Goal: Task Accomplishment & Management: Use online tool/utility

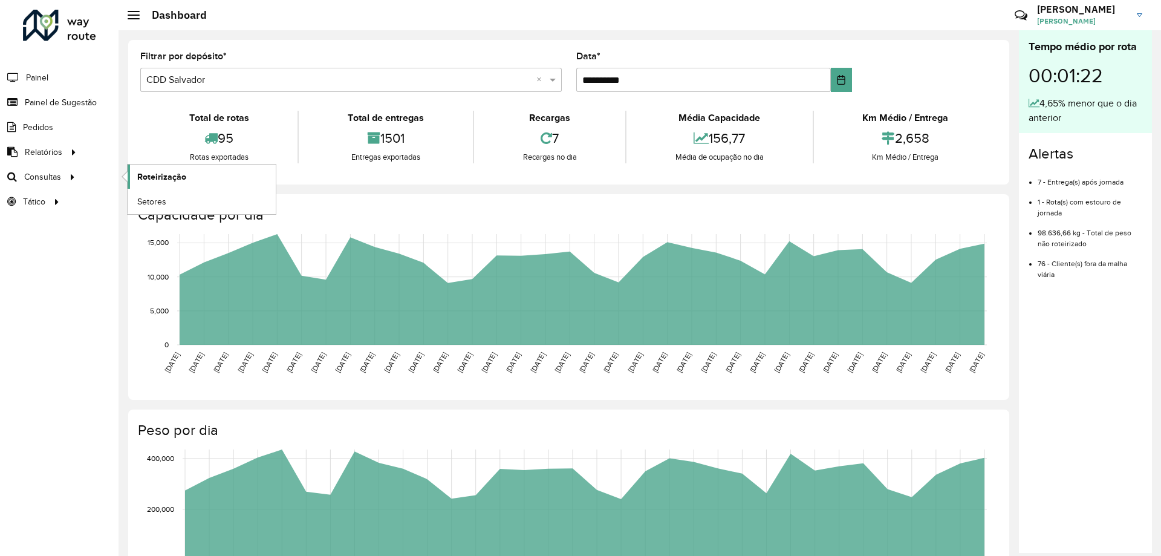
click at [145, 177] on span "Roteirização" at bounding box center [161, 177] width 49 height 13
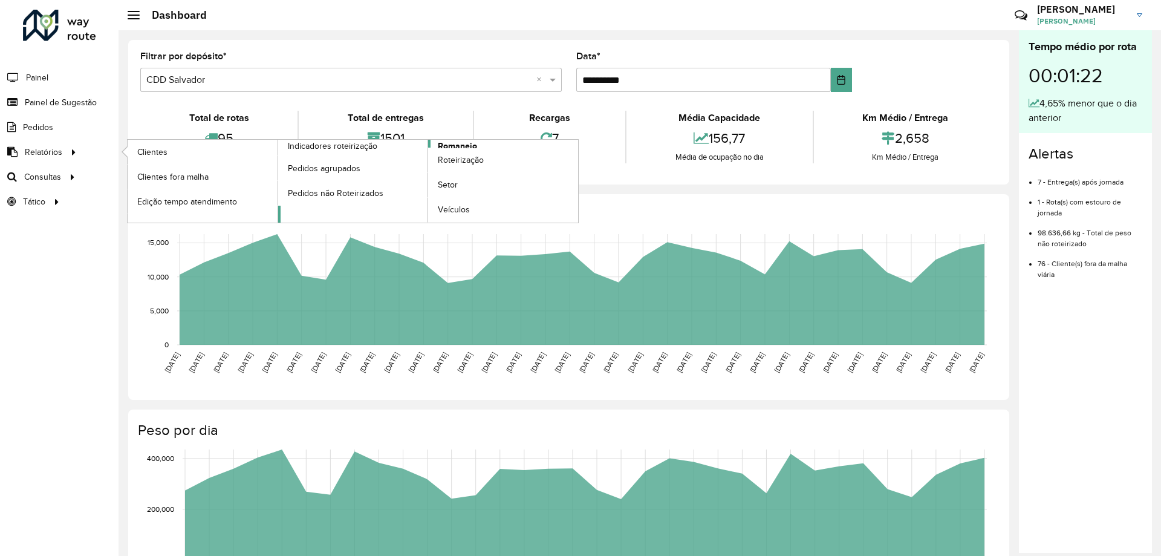
click at [451, 147] on span "Romaneio" at bounding box center [457, 146] width 39 height 13
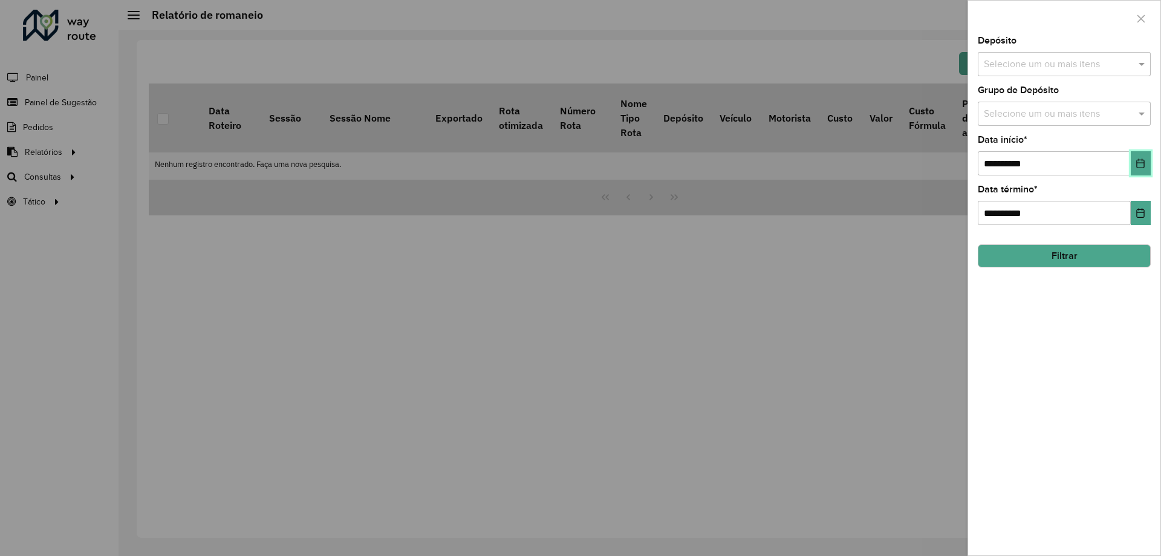
click at [1139, 165] on icon "Choose Date" at bounding box center [1141, 163] width 10 height 10
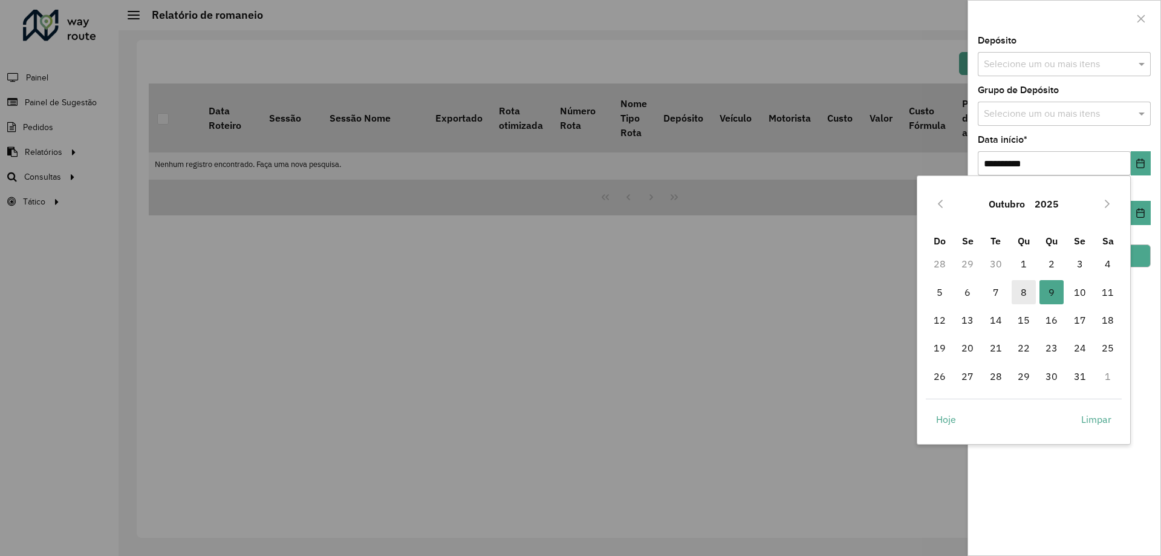
click at [1033, 287] on span "8" at bounding box center [1024, 292] width 24 height 24
type input "**********"
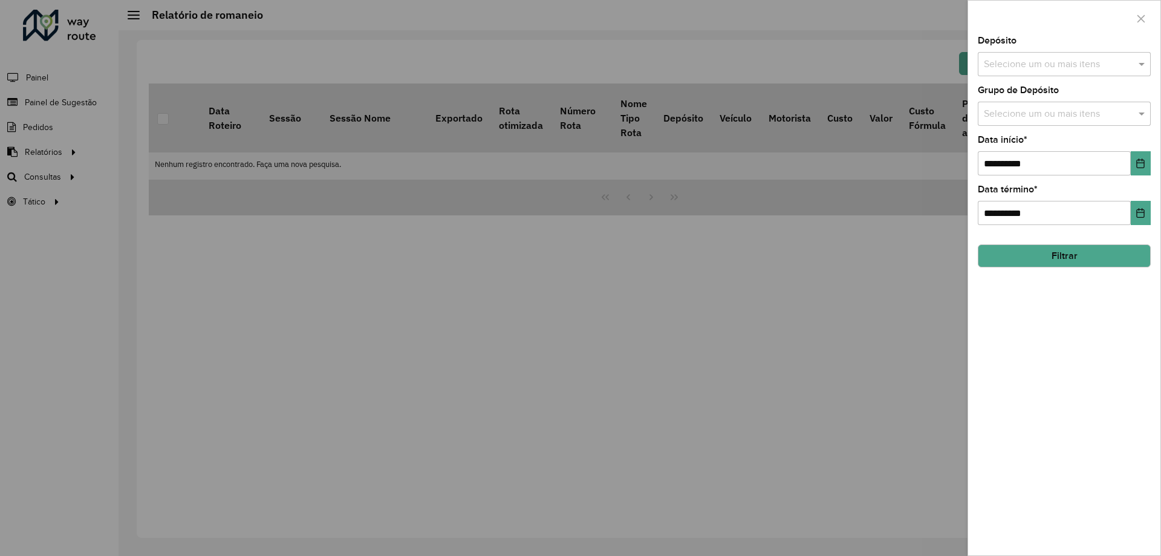
click at [1098, 250] on button "Filtrar" at bounding box center [1064, 255] width 173 height 23
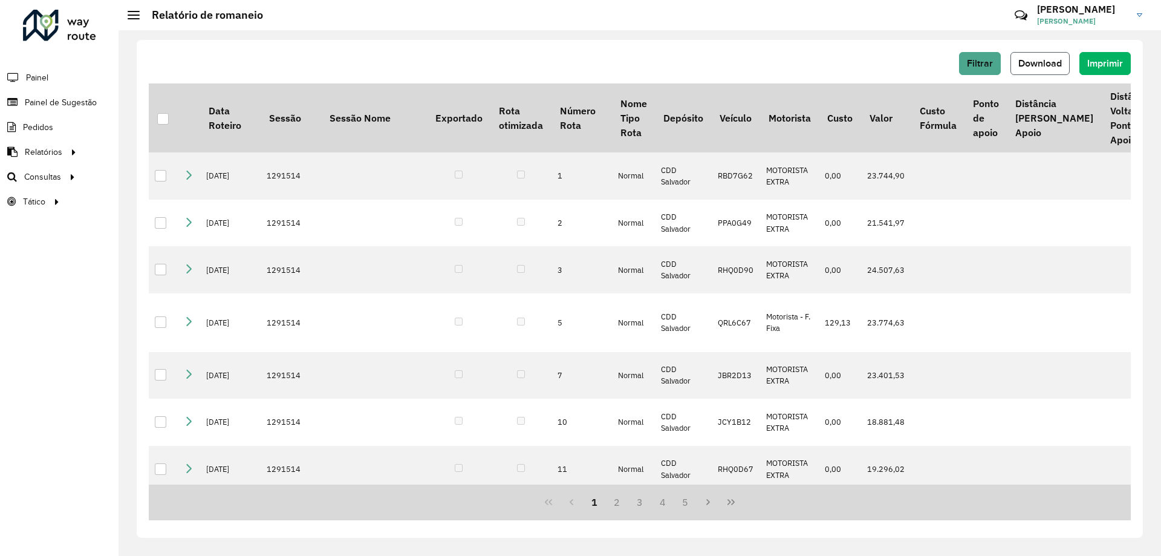
click at [1034, 62] on span "Download" at bounding box center [1041, 63] width 44 height 10
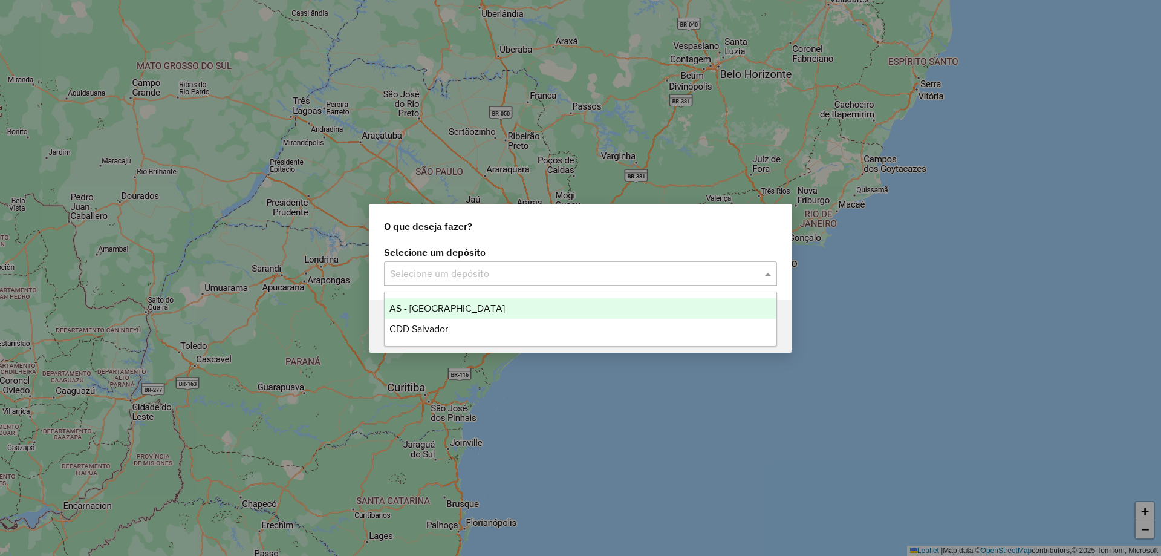
click at [429, 267] on input "text" at bounding box center [568, 274] width 357 height 15
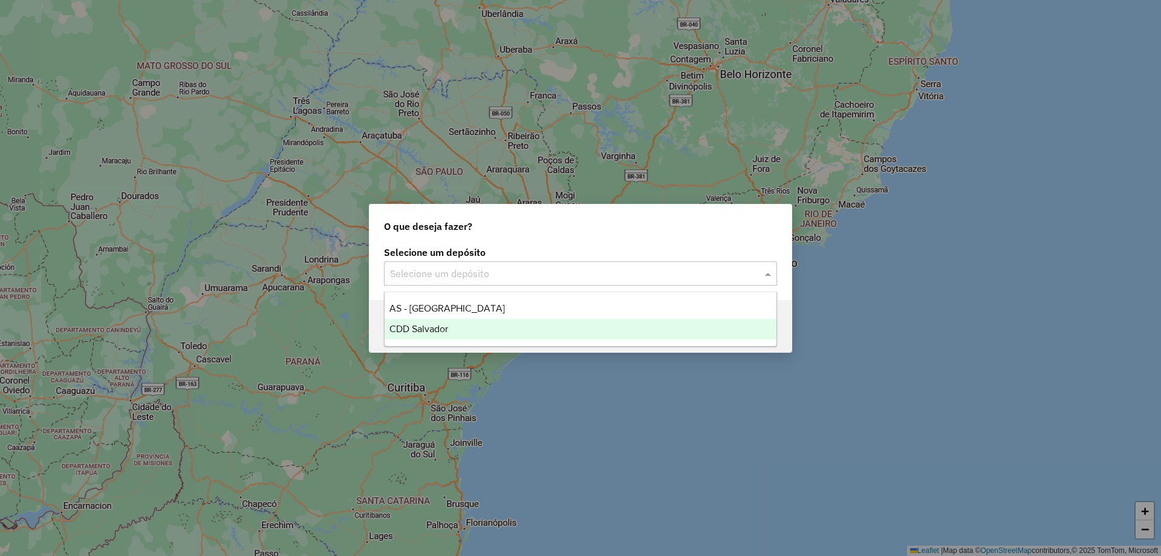
click at [427, 329] on span "CDD Salvador" at bounding box center [418, 329] width 59 height 10
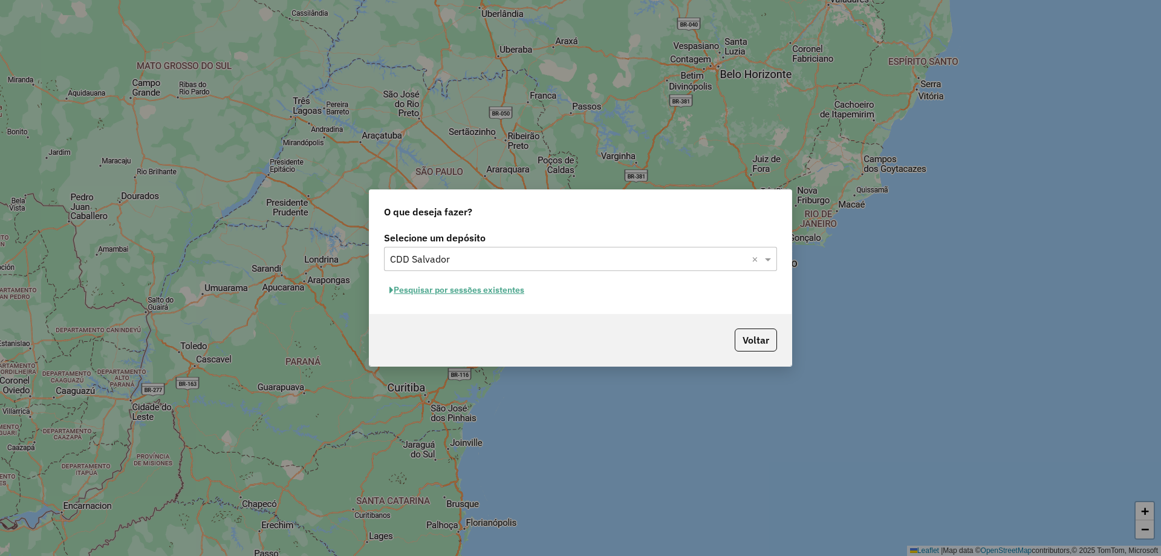
click at [458, 295] on button "Pesquisar por sessões existentes" at bounding box center [457, 290] width 146 height 19
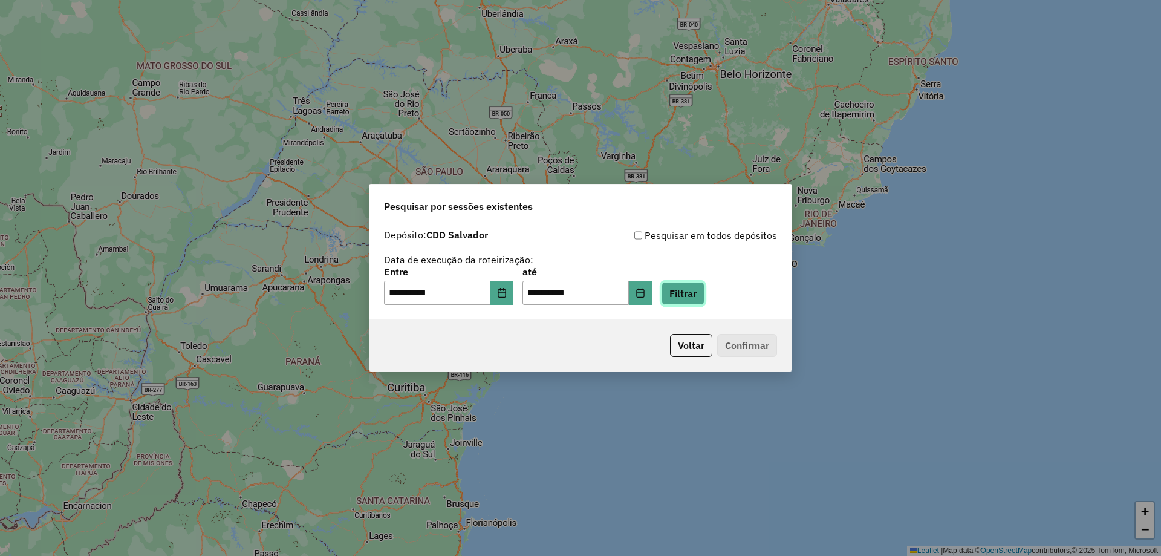
click at [705, 288] on button "Filtrar" at bounding box center [683, 293] width 43 height 23
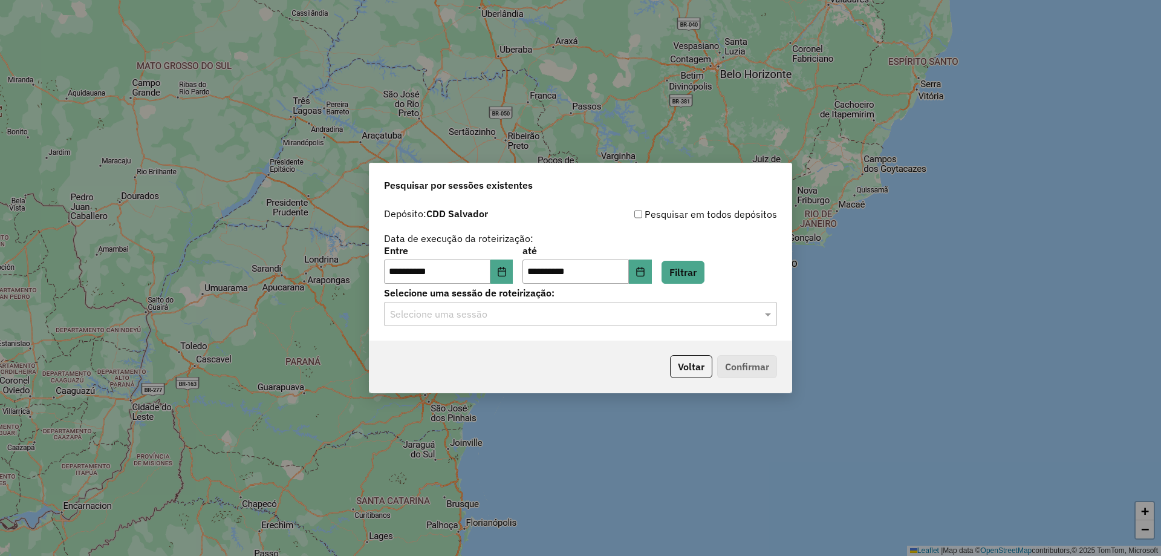
click at [486, 318] on input "text" at bounding box center [568, 314] width 357 height 15
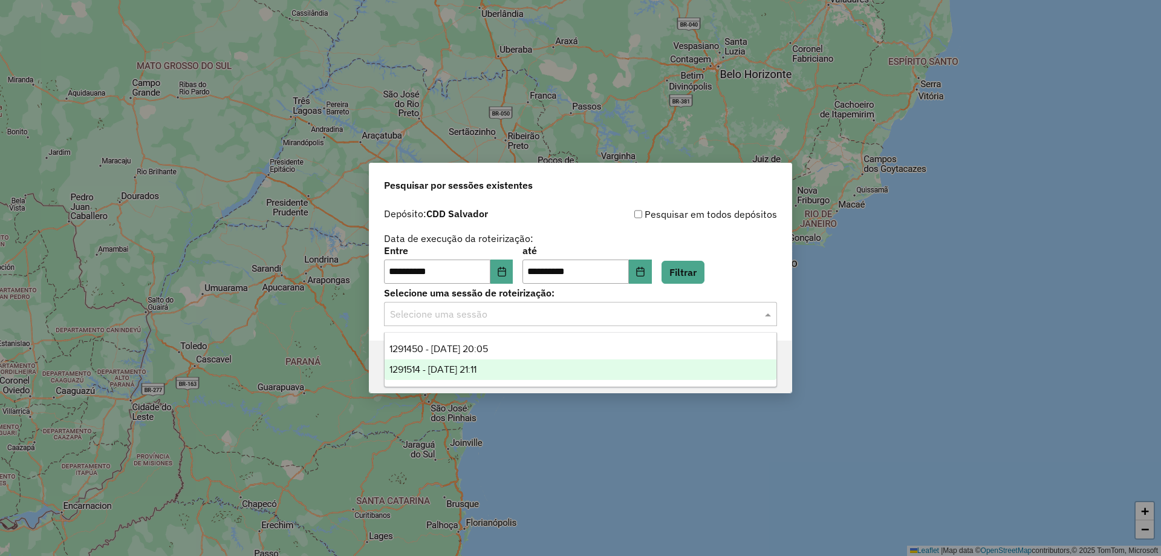
click at [461, 368] on span "1291514 - [DATE] 21:11" at bounding box center [432, 369] width 87 height 10
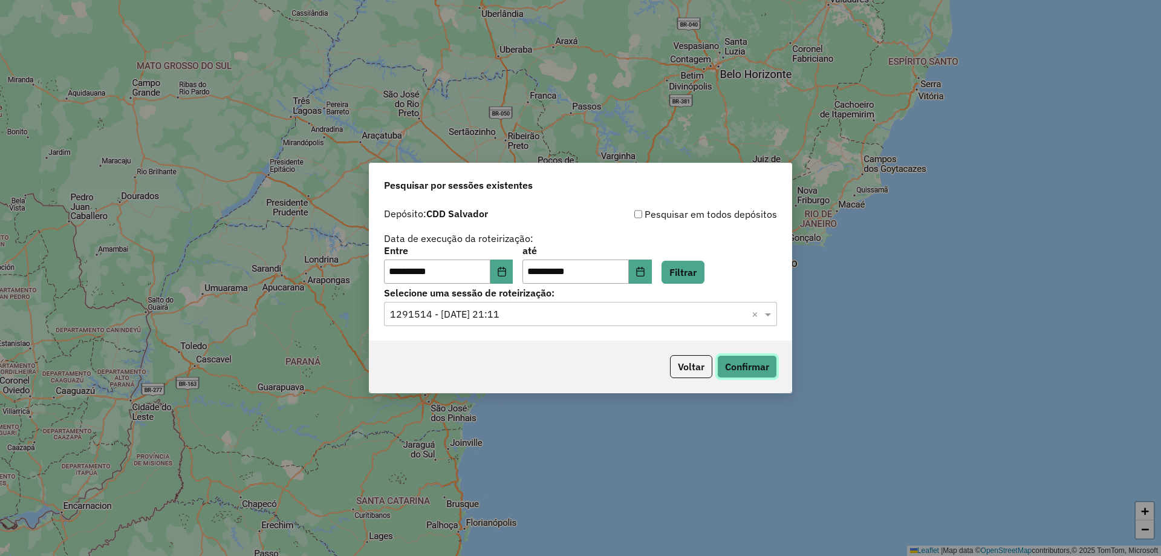
click at [746, 356] on button "Confirmar" at bounding box center [747, 366] width 60 height 23
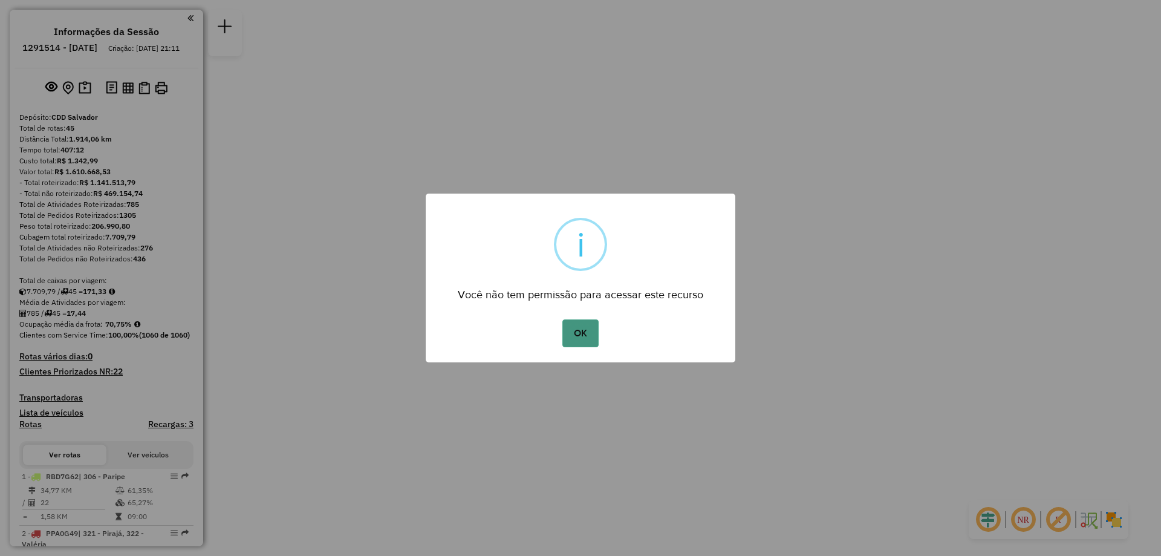
click at [584, 336] on button "OK" at bounding box center [580, 333] width 36 height 28
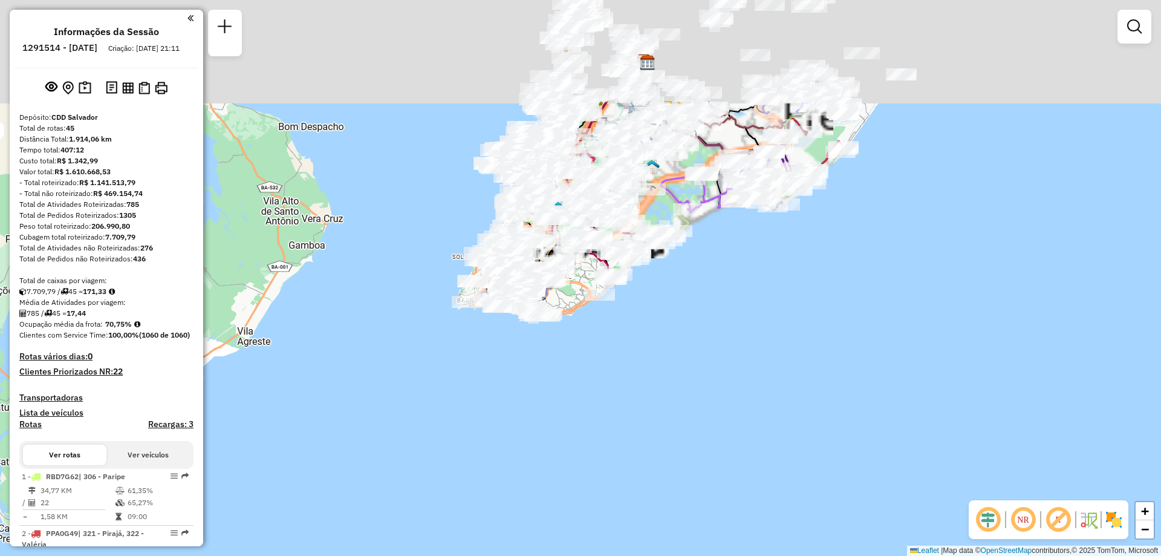
drag, startPoint x: 607, startPoint y: 274, endPoint x: 656, endPoint y: 426, distance: 159.9
click at [656, 426] on div "Janela de atendimento Grade de atendimento Capacidade Transportadoras Veículos …" at bounding box center [580, 278] width 1161 height 556
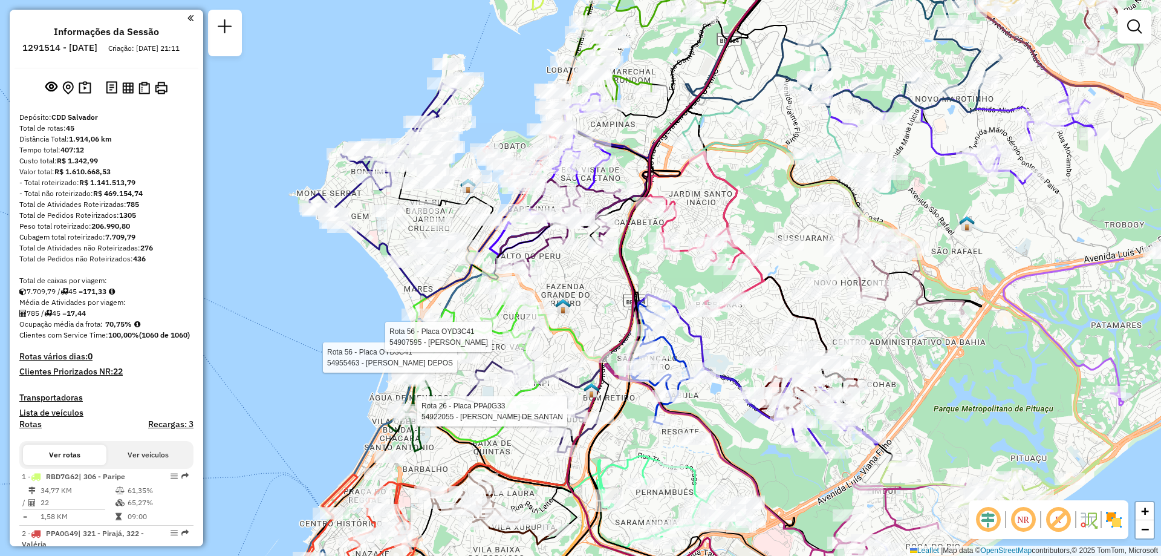
drag, startPoint x: 593, startPoint y: 250, endPoint x: 446, endPoint y: 210, distance: 152.1
click at [446, 210] on icon at bounding box center [614, 93] width 431 height 372
click at [1144, 36] on link at bounding box center [1135, 27] width 24 height 24
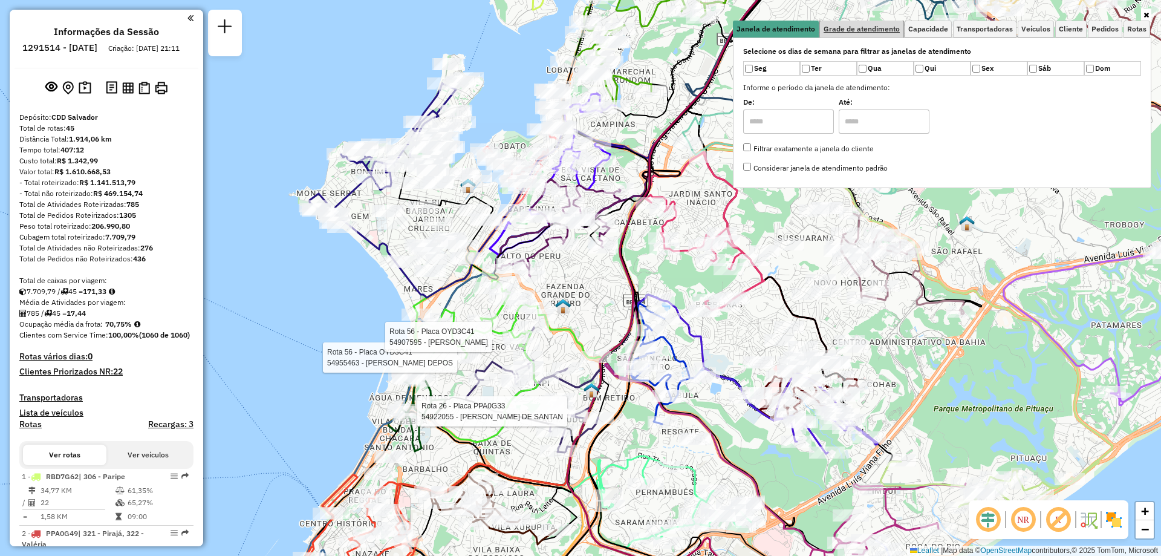
click at [869, 31] on span "Grade de atendimento" at bounding box center [862, 28] width 76 height 7
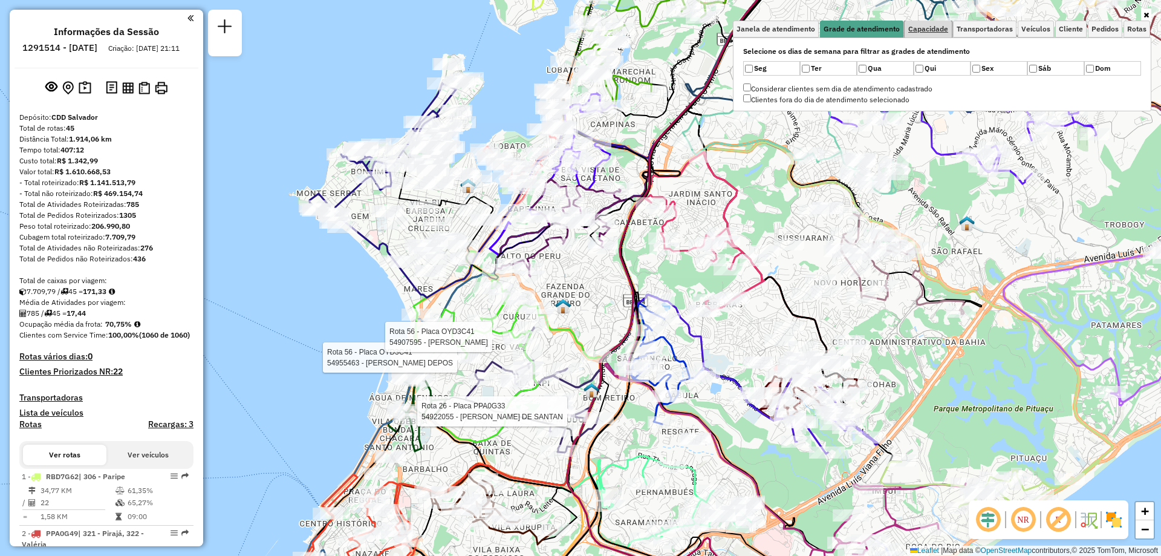
click at [924, 31] on span "Capacidade" at bounding box center [928, 28] width 40 height 7
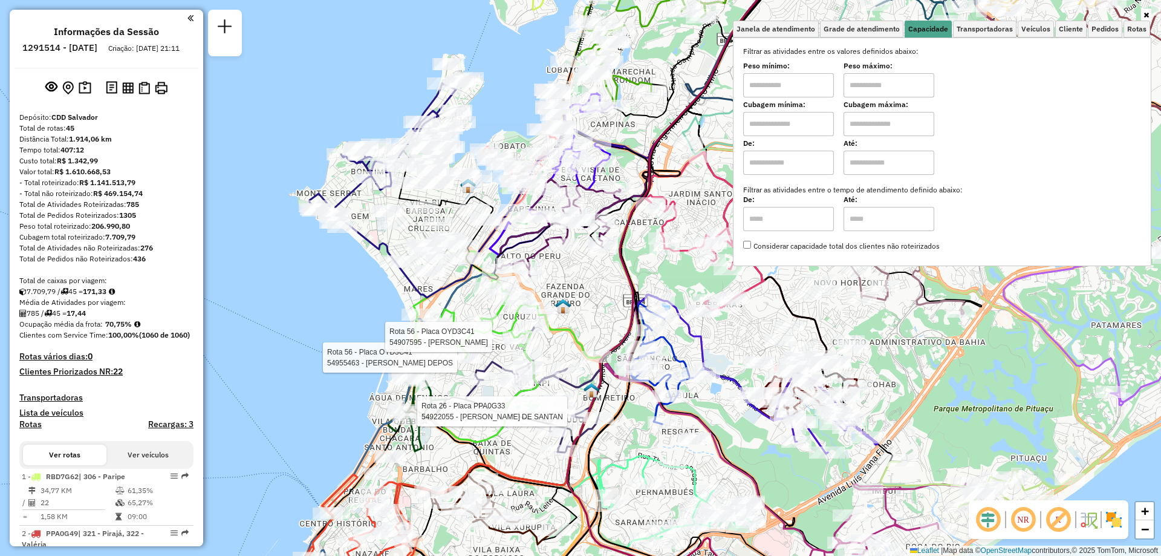
click at [784, 131] on input "text" at bounding box center [788, 124] width 91 height 24
type input "****"
click at [912, 123] on input "text" at bounding box center [889, 124] width 91 height 24
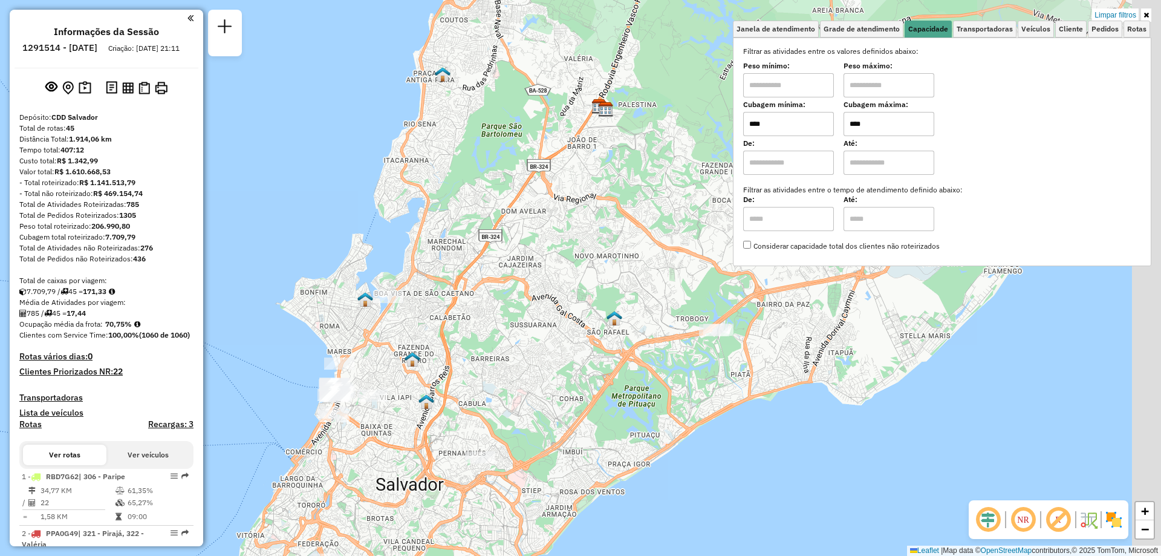
drag, startPoint x: 826, startPoint y: 346, endPoint x: 607, endPoint y: 393, distance: 223.4
click at [607, 393] on div "Limpar filtros Janela de atendimento Grade de atendimento Capacidade Transporta…" at bounding box center [580, 278] width 1161 height 556
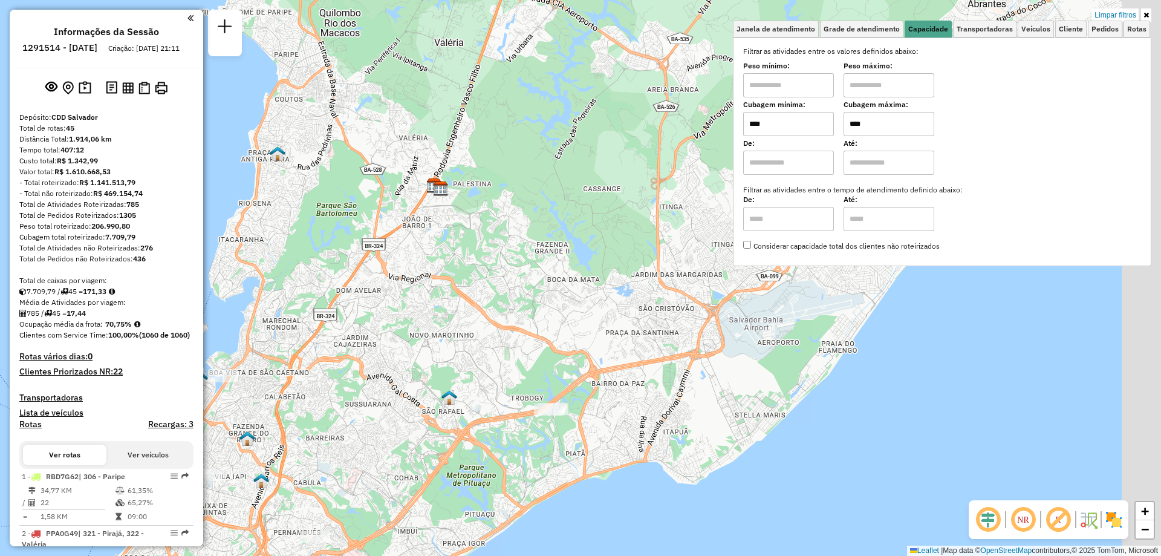
drag, startPoint x: 718, startPoint y: 371, endPoint x: 550, endPoint y: 455, distance: 187.2
click at [550, 455] on div "Limpar filtros Janela de atendimento Grade de atendimento Capacidade Transporta…" at bounding box center [580, 278] width 1161 height 556
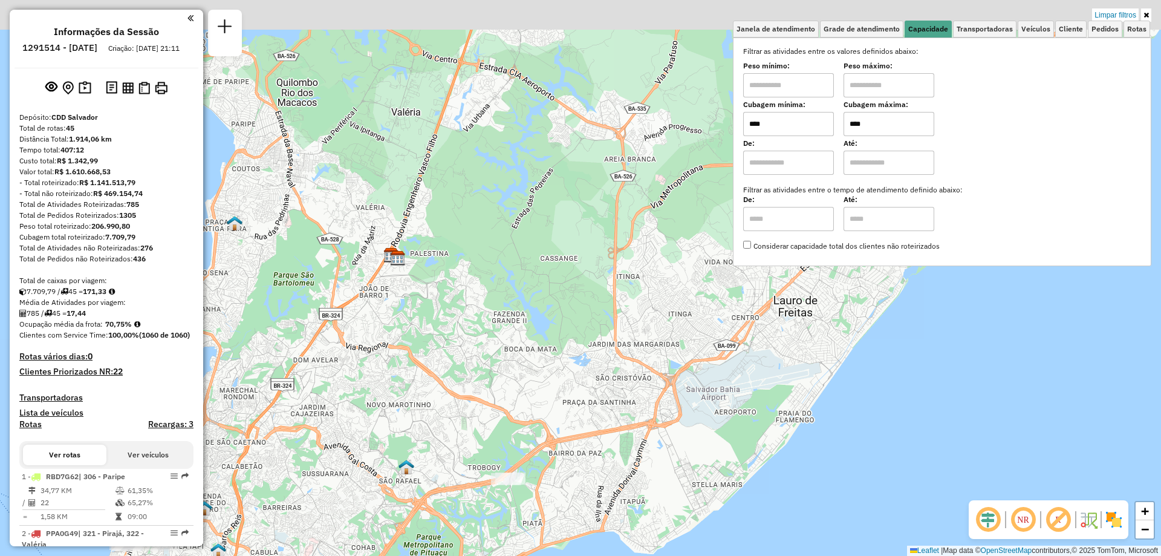
drag, startPoint x: 667, startPoint y: 292, endPoint x: 534, endPoint y: 450, distance: 206.1
click at [534, 450] on div "Limpar filtros Janela de atendimento Grade de atendimento Capacidade Transporta…" at bounding box center [580, 278] width 1161 height 556
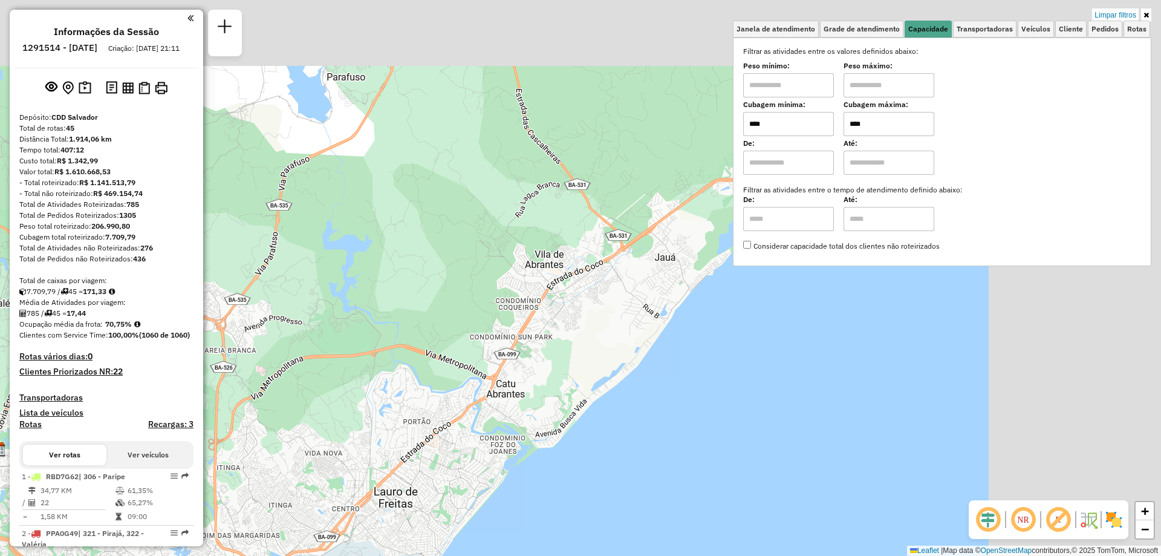
drag, startPoint x: 667, startPoint y: 301, endPoint x: 344, endPoint y: 394, distance: 335.6
click at [344, 394] on div "Limpar filtros Janela de atendimento Grade de atendimento Capacidade Transporta…" at bounding box center [580, 278] width 1161 height 556
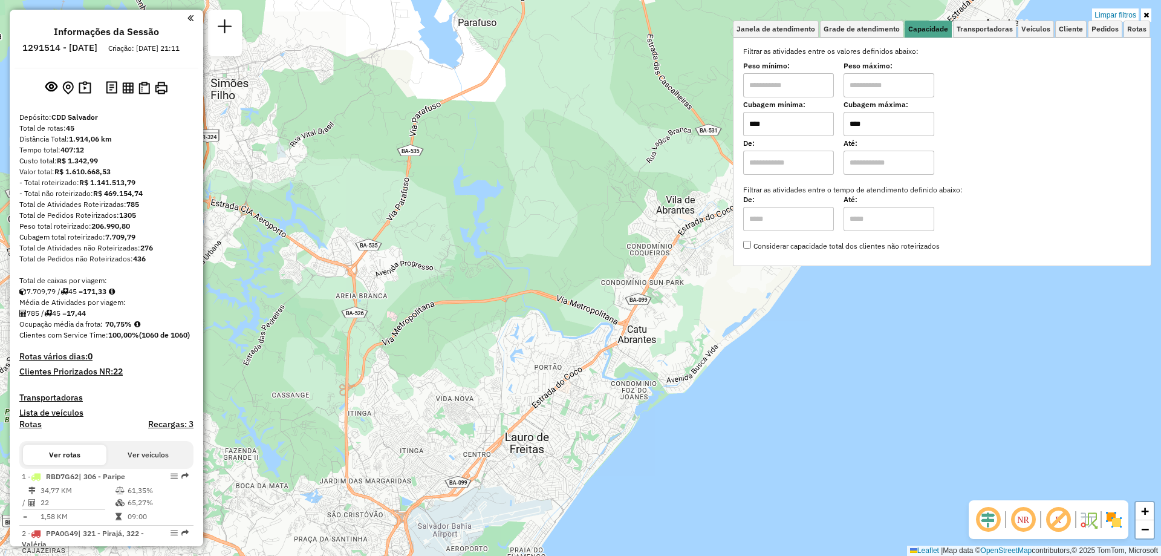
drag, startPoint x: 432, startPoint y: 342, endPoint x: 711, endPoint y: 227, distance: 301.6
click at [703, 230] on div "Limpar filtros Janela de atendimento Grade de atendimento Capacidade Transporta…" at bounding box center [580, 278] width 1161 height 556
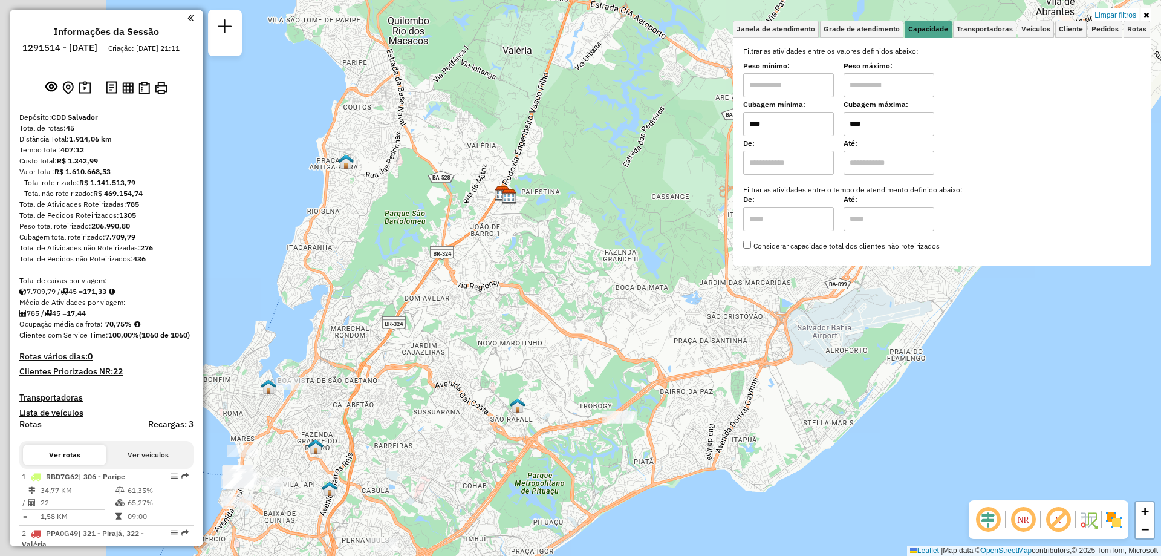
drag, startPoint x: 455, startPoint y: 397, endPoint x: 876, endPoint y: 213, distance: 459.4
click at [820, 222] on div "Limpar filtros Janela de atendimento Grade de atendimento Capacidade Transporta…" at bounding box center [580, 278] width 1161 height 556
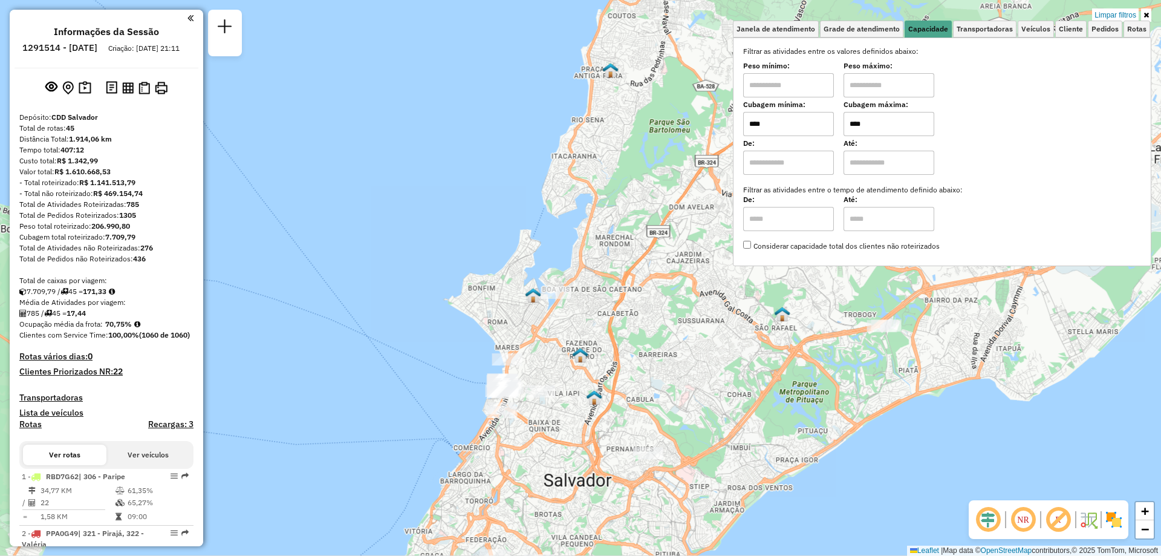
drag, startPoint x: 446, startPoint y: 379, endPoint x: 516, endPoint y: 300, distance: 105.4
click at [498, 332] on div "Limpar filtros Janela de atendimento Grade de atendimento Capacidade Transporta…" at bounding box center [580, 278] width 1161 height 556
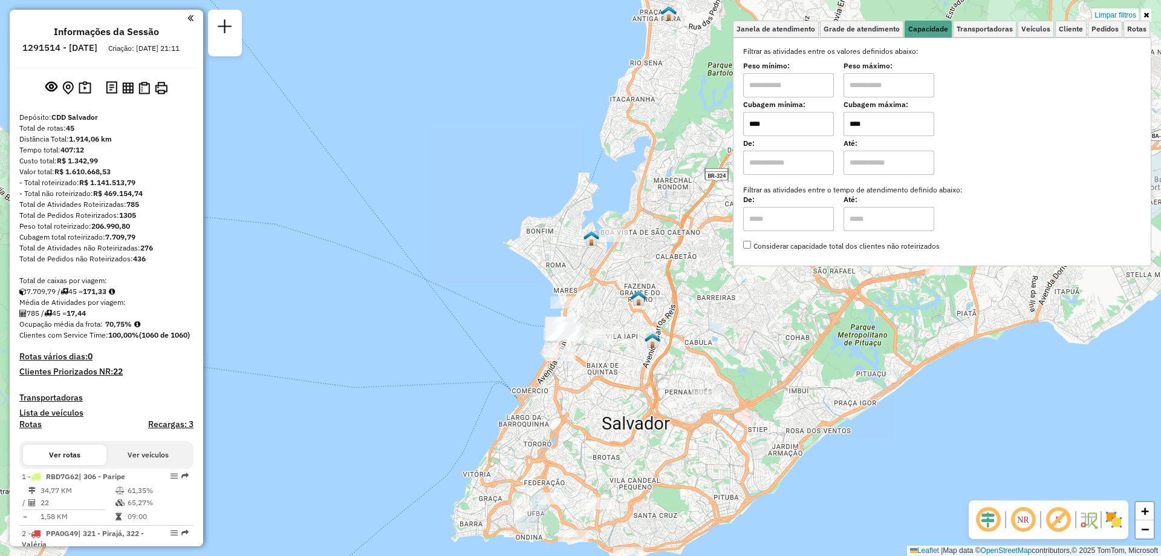
drag, startPoint x: 899, startPoint y: 125, endPoint x: 824, endPoint y: 127, distance: 74.4
click at [824, 127] on div "Cubagem mínima: **** Cubagem máxima: ****" at bounding box center [942, 119] width 398 height 34
drag, startPoint x: 893, startPoint y: 120, endPoint x: 841, endPoint y: 132, distance: 53.3
click at [841, 132] on div "Cubagem mínima: **** Cubagem máxima: ****" at bounding box center [942, 119] width 398 height 34
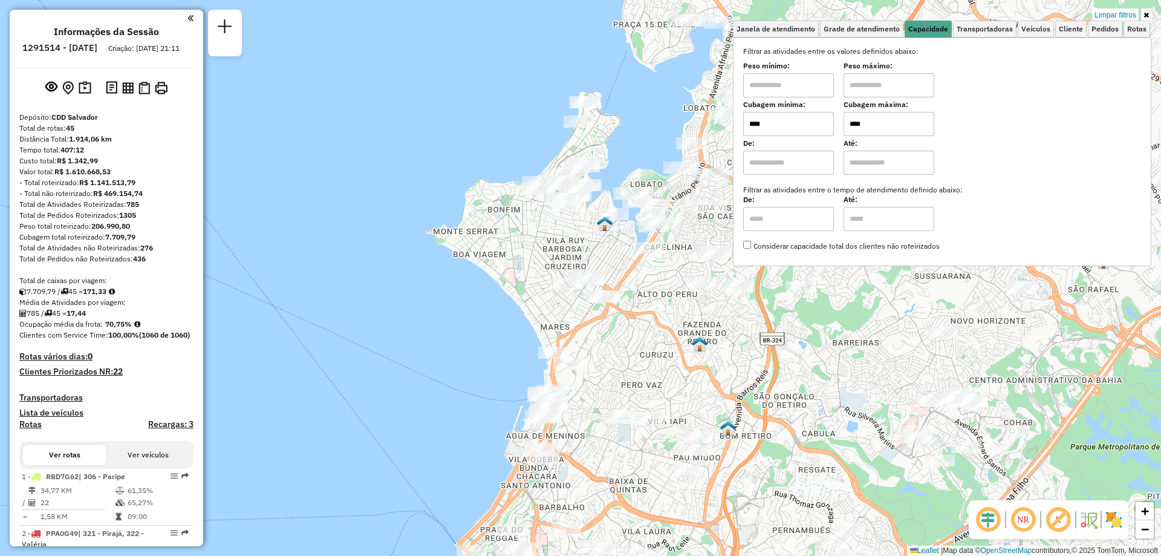
drag, startPoint x: 576, startPoint y: 213, endPoint x: 581, endPoint y: 217, distance: 6.9
click at [581, 212] on div at bounding box center [566, 206] width 30 height 12
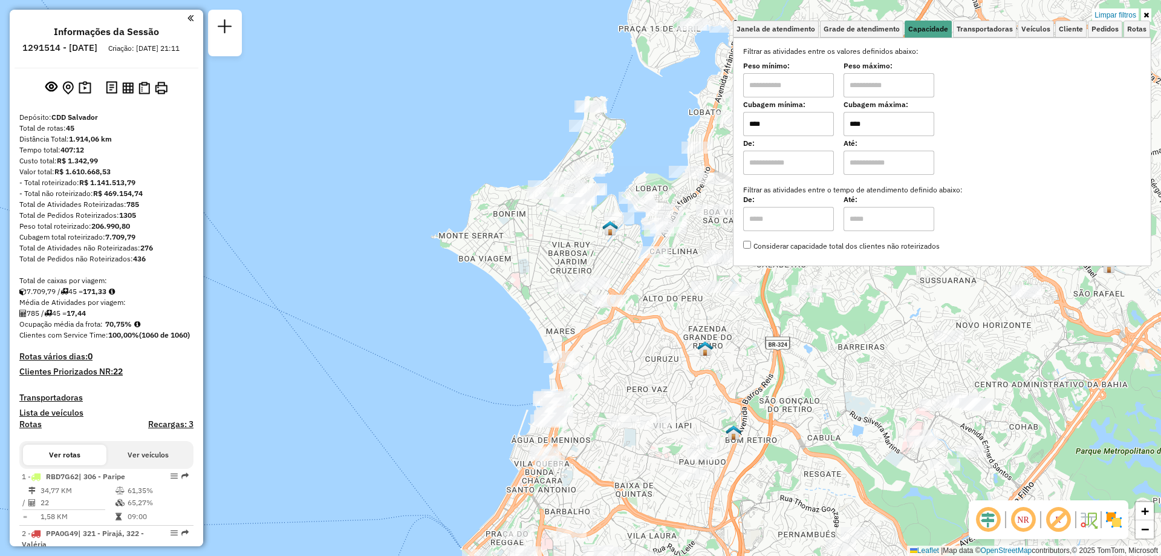
click at [608, 227] on img at bounding box center [610, 228] width 16 height 16
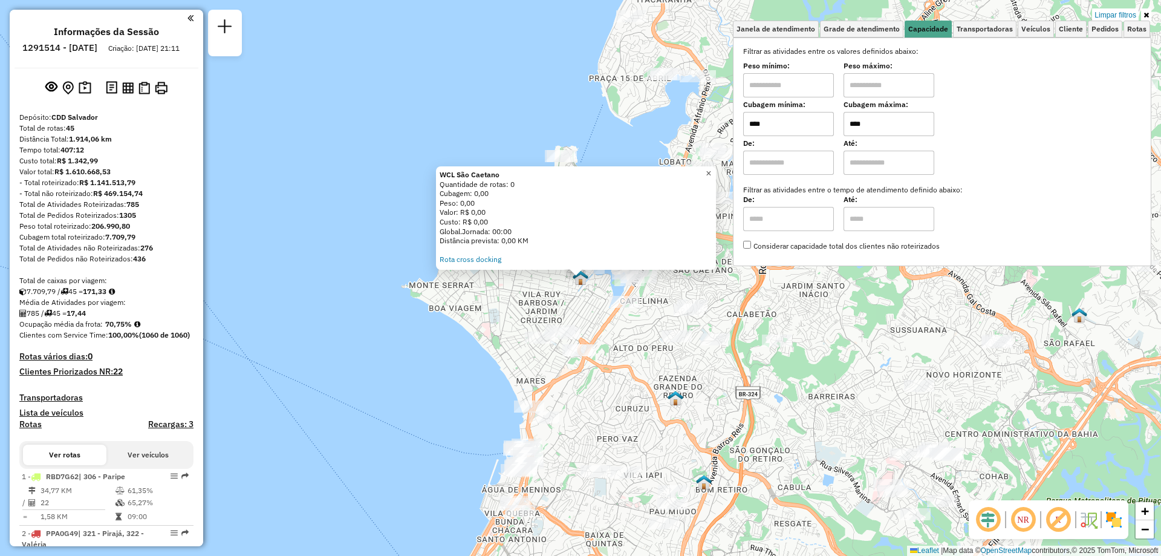
click at [711, 171] on span "×" at bounding box center [708, 173] width 5 height 10
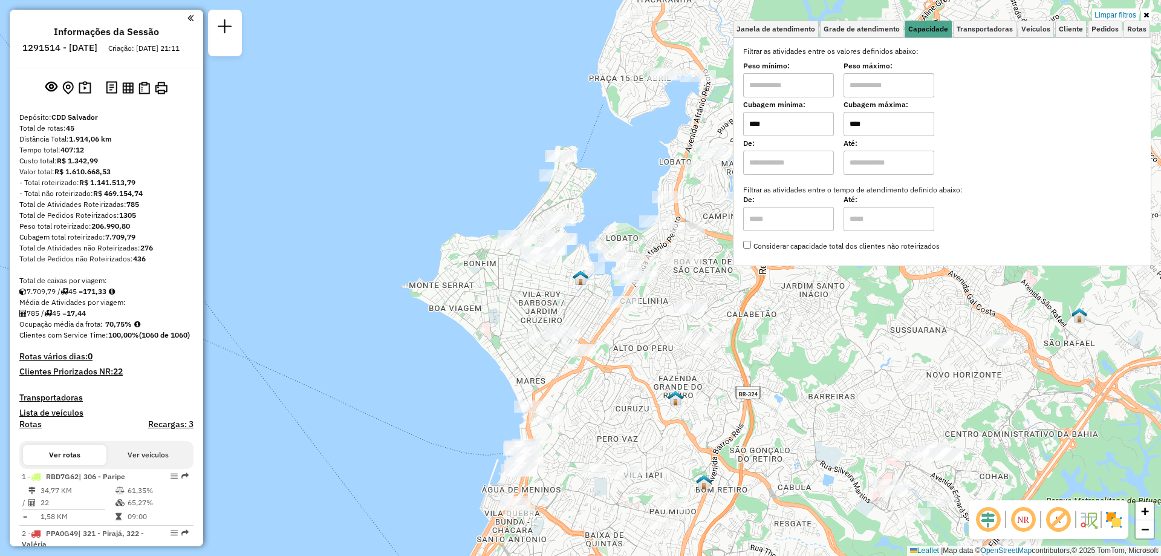
click at [1151, 11] on link at bounding box center [1146, 14] width 10 height 13
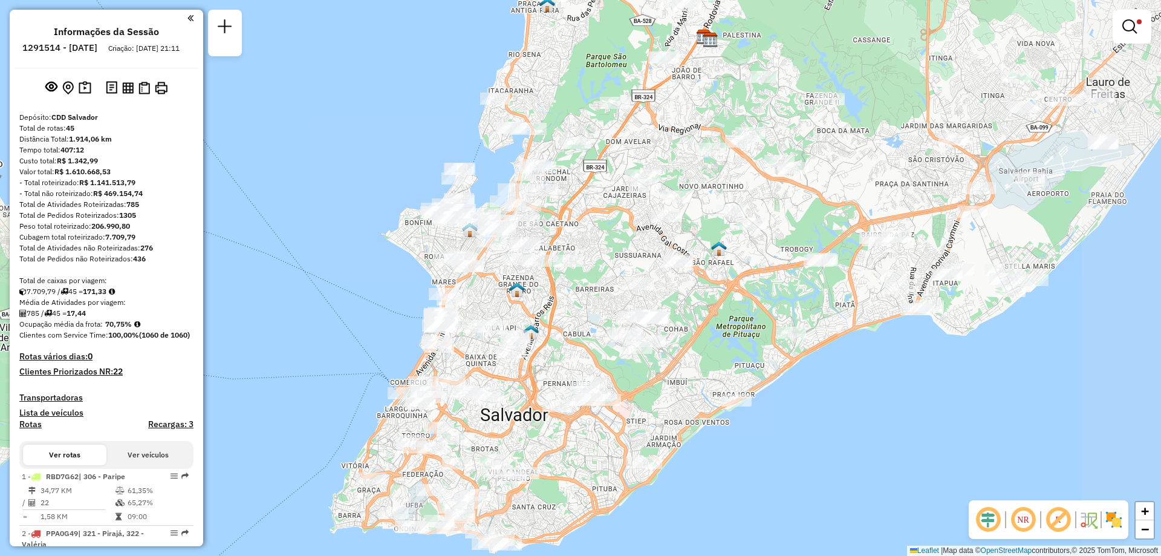
drag, startPoint x: 954, startPoint y: 345, endPoint x: 757, endPoint y: 255, distance: 217.3
click at [757, 255] on div "Limpar filtros Janela de atendimento Grade de atendimento Capacidade Transporta…" at bounding box center [580, 278] width 1161 height 556
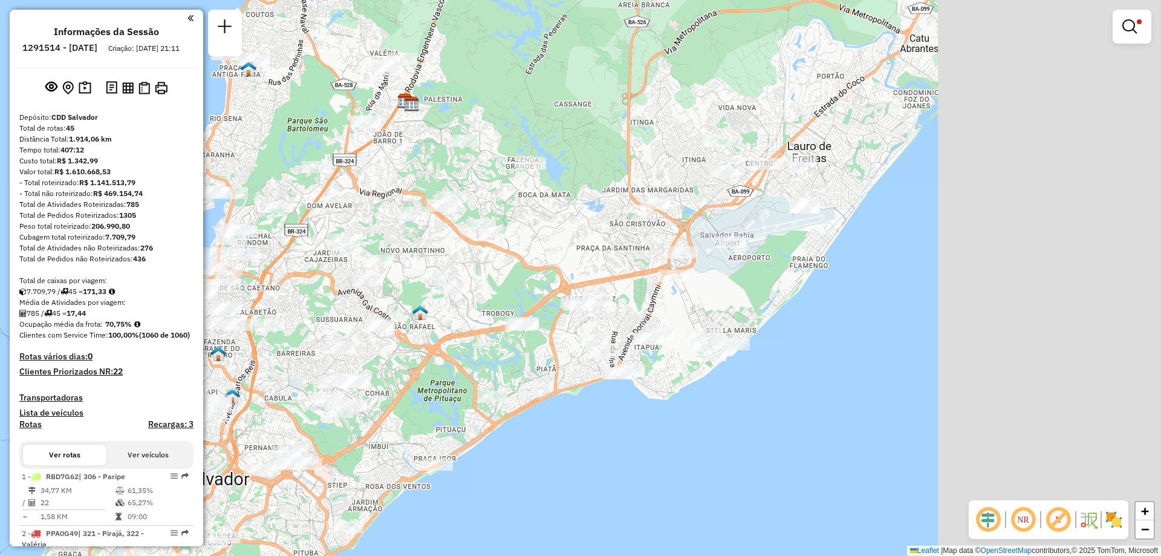
drag, startPoint x: 863, startPoint y: 319, endPoint x: 535, endPoint y: 420, distance: 342.8
click at [536, 415] on div "Limpar filtros Janela de atendimento Grade de atendimento Capacidade Transporta…" at bounding box center [580, 278] width 1161 height 556
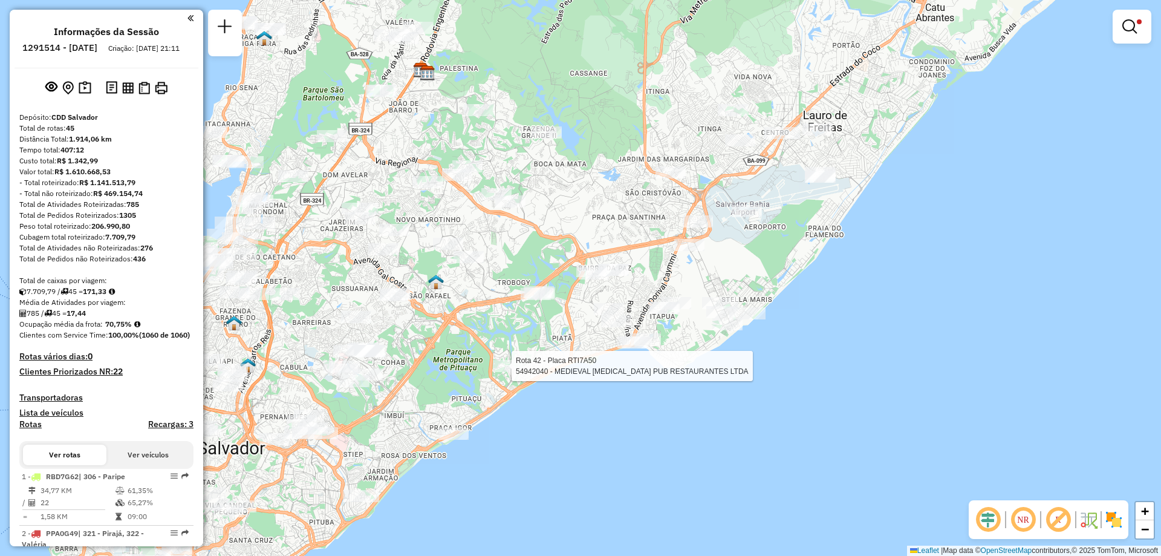
drag, startPoint x: 625, startPoint y: 329, endPoint x: 666, endPoint y: 268, distance: 73.3
click at [666, 268] on div "Rota 42 - Placa RTI7A50 54942040 - MEDIEVAL GASTRO PUB RESTAURANTES LTDA Limpar…" at bounding box center [580, 278] width 1161 height 556
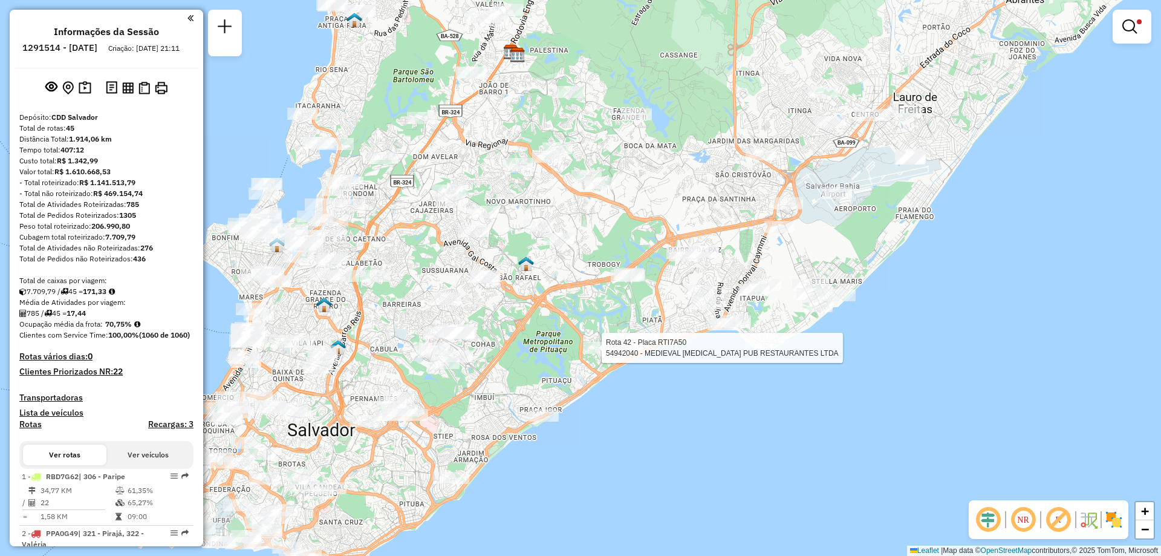
drag, startPoint x: 463, startPoint y: 267, endPoint x: 550, endPoint y: 250, distance: 89.2
click at [550, 250] on div "Rota 42 - Placa RTI7A50 54942040 - MEDIEVAL GASTRO PUB RESTAURANTES LTDA Limpar…" at bounding box center [580, 278] width 1161 height 556
click at [660, 494] on div "Rota 42 - Placa RTI7A50 54942040 - MEDIEVAL GASTRO PUB RESTAURANTES LTDA Limpar…" at bounding box center [580, 278] width 1161 height 556
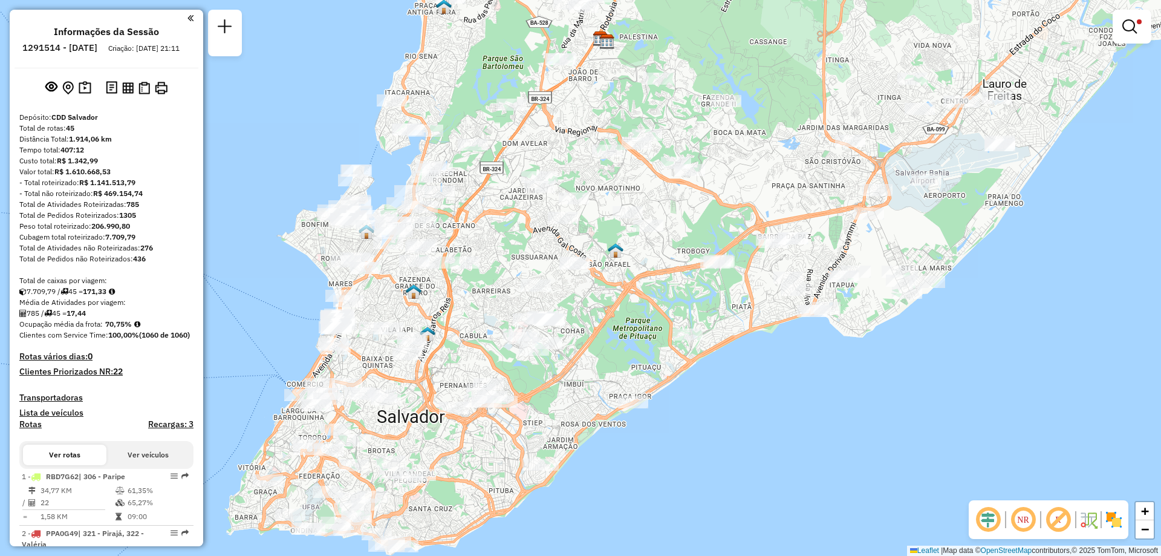
drag, startPoint x: 471, startPoint y: 363, endPoint x: 559, endPoint y: 350, distance: 89.3
click at [559, 349] on div at bounding box center [547, 343] width 30 height 12
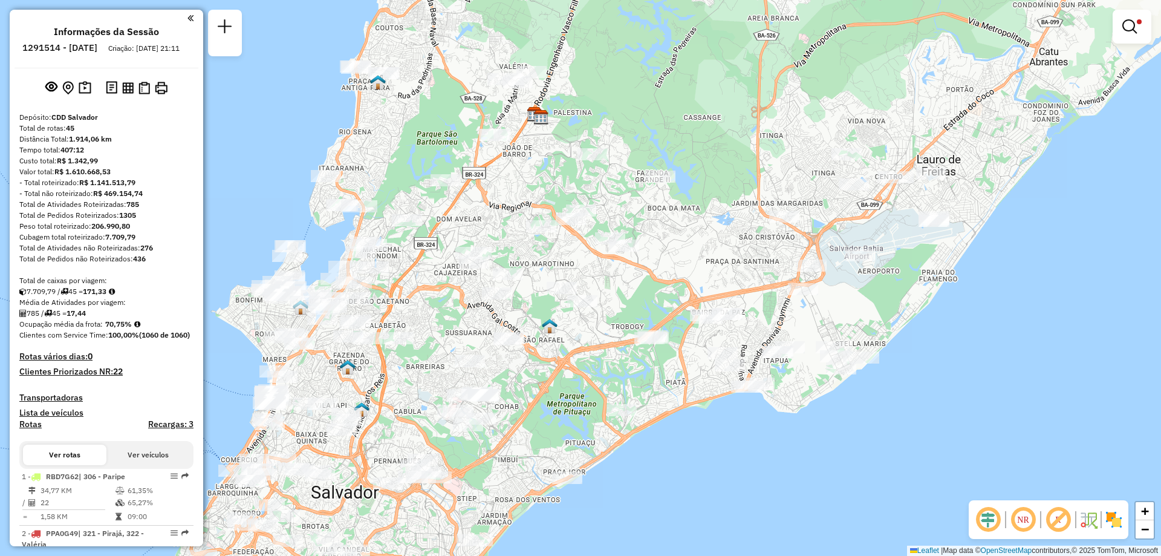
drag, startPoint x: 646, startPoint y: 316, endPoint x: 556, endPoint y: 416, distance: 133.6
click at [556, 416] on div "Limpar filtros Janela de atendimento Grade de atendimento Capacidade Transporta…" at bounding box center [580, 278] width 1161 height 556
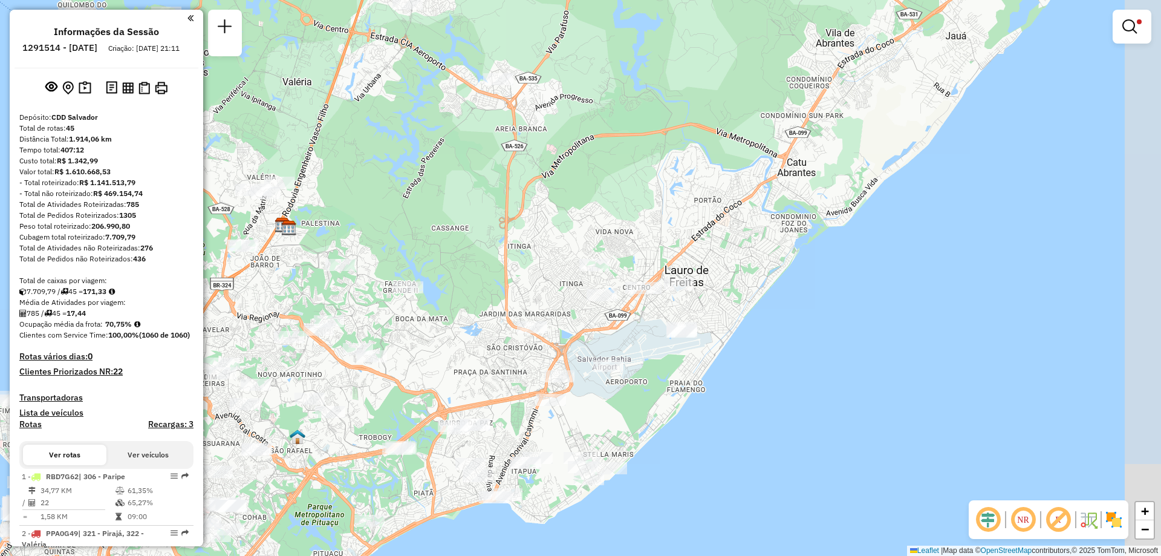
drag, startPoint x: 705, startPoint y: 267, endPoint x: 475, endPoint y: 354, distance: 245.2
click at [475, 354] on div "Limpar filtros Janela de atendimento Grade de atendimento Capacidade Transporta…" at bounding box center [580, 278] width 1161 height 556
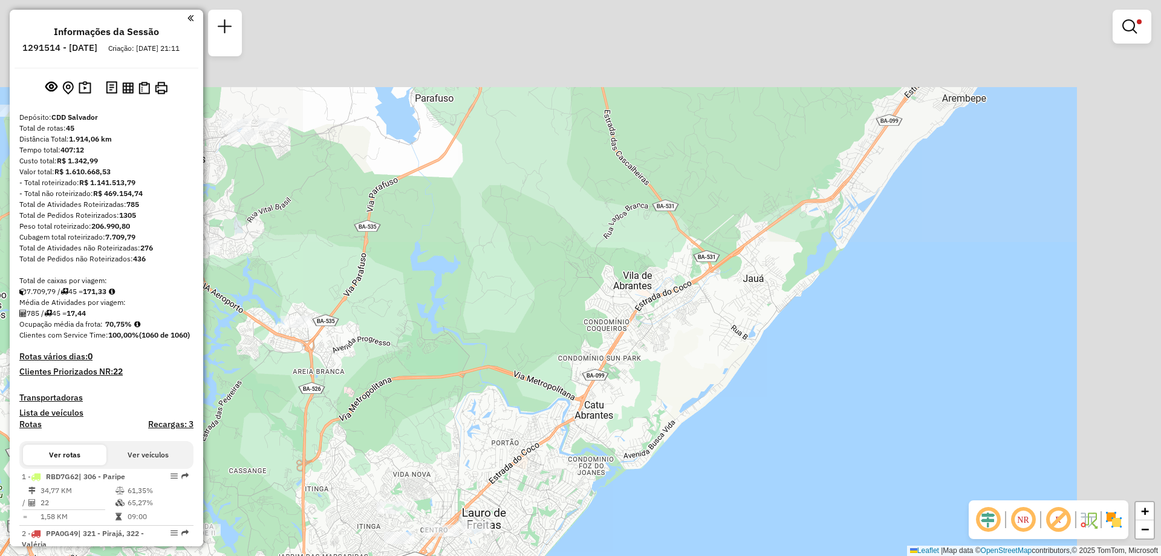
drag, startPoint x: 674, startPoint y: 172, endPoint x: 469, endPoint y: 417, distance: 319.4
click at [469, 417] on div "Limpar filtros Janela de atendimento Grade de atendimento Capacidade Transporta…" at bounding box center [580, 278] width 1161 height 556
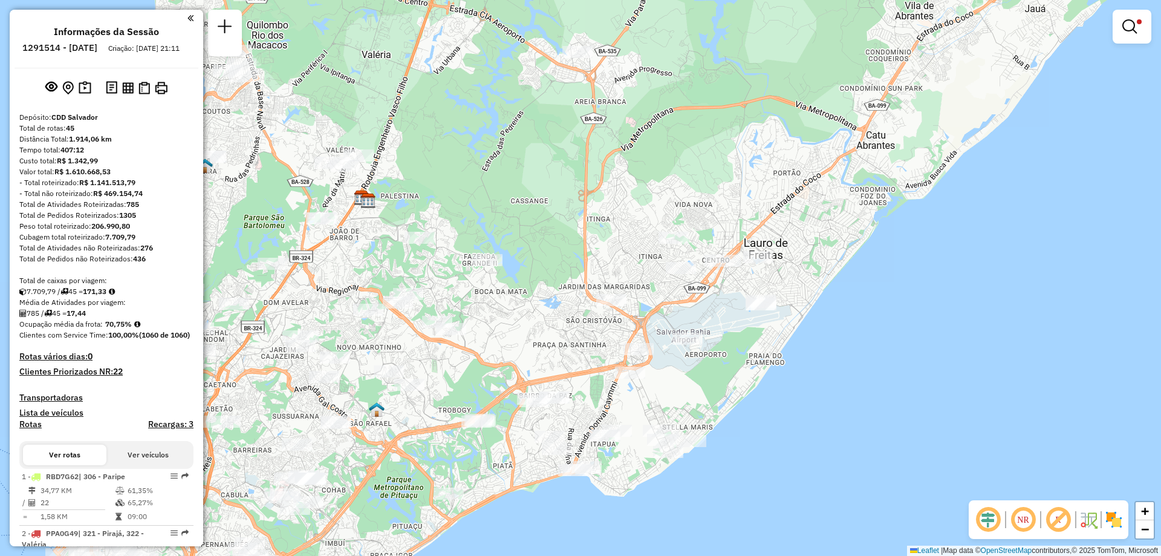
drag, startPoint x: 431, startPoint y: 429, endPoint x: 720, endPoint y: 152, distance: 400.4
click at [720, 152] on div "Limpar filtros Janela de atendimento Grade de atendimento Capacidade Transporta…" at bounding box center [580, 278] width 1161 height 556
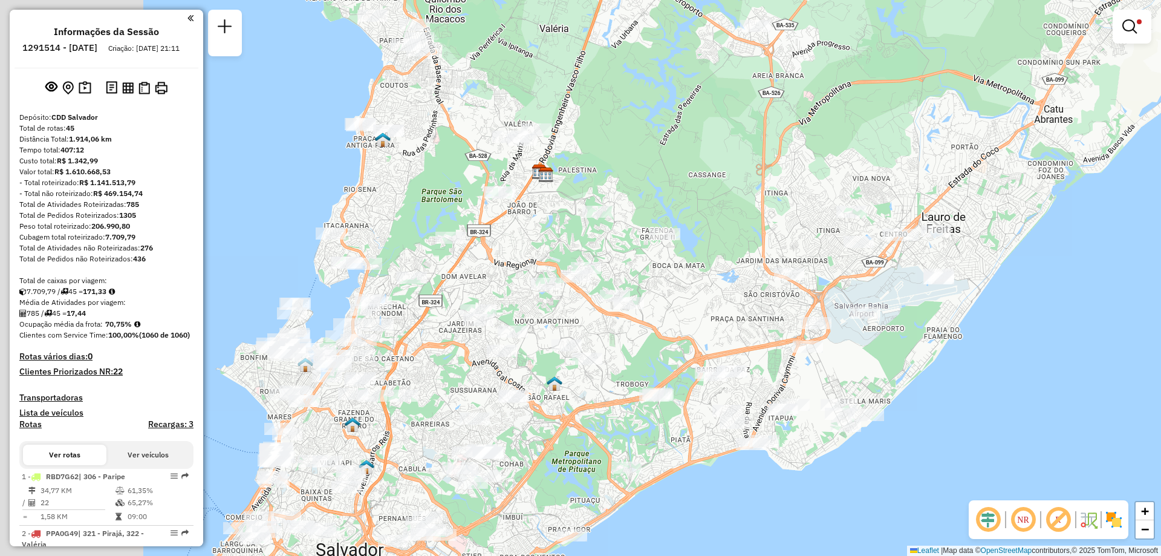
drag, startPoint x: 505, startPoint y: 284, endPoint x: 688, endPoint y: 259, distance: 184.2
click at [688, 259] on div "Limpar filtros Janela de atendimento Grade de atendimento Capacidade Transporta…" at bounding box center [580, 278] width 1161 height 556
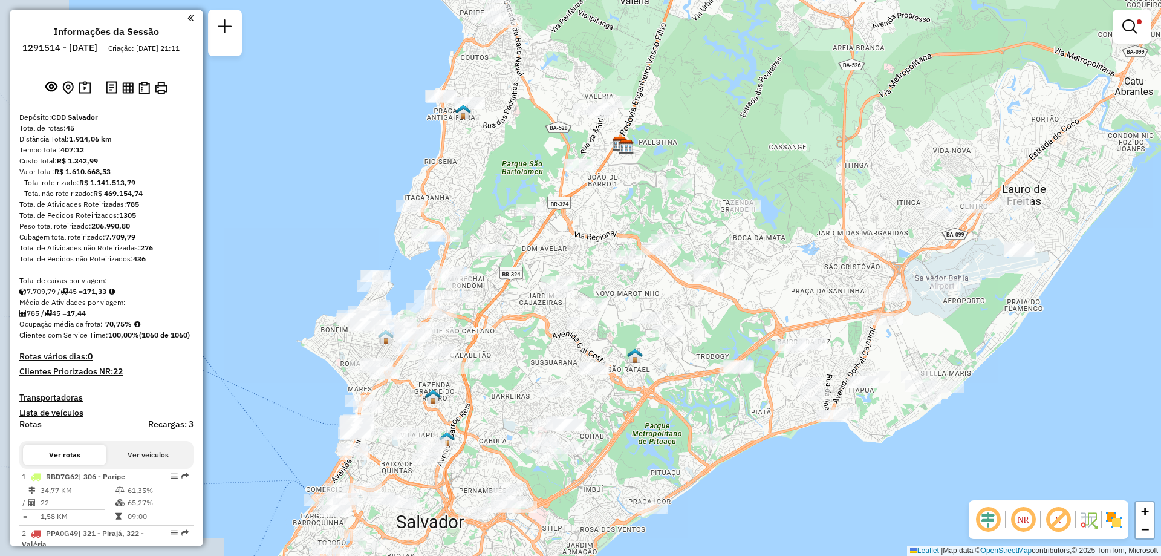
drag, startPoint x: 492, startPoint y: 353, endPoint x: 547, endPoint y: 331, distance: 58.6
click at [546, 331] on div "Limpar filtros Janela de atendimento Grade de atendimento Capacidade Transporta…" at bounding box center [580, 278] width 1161 height 556
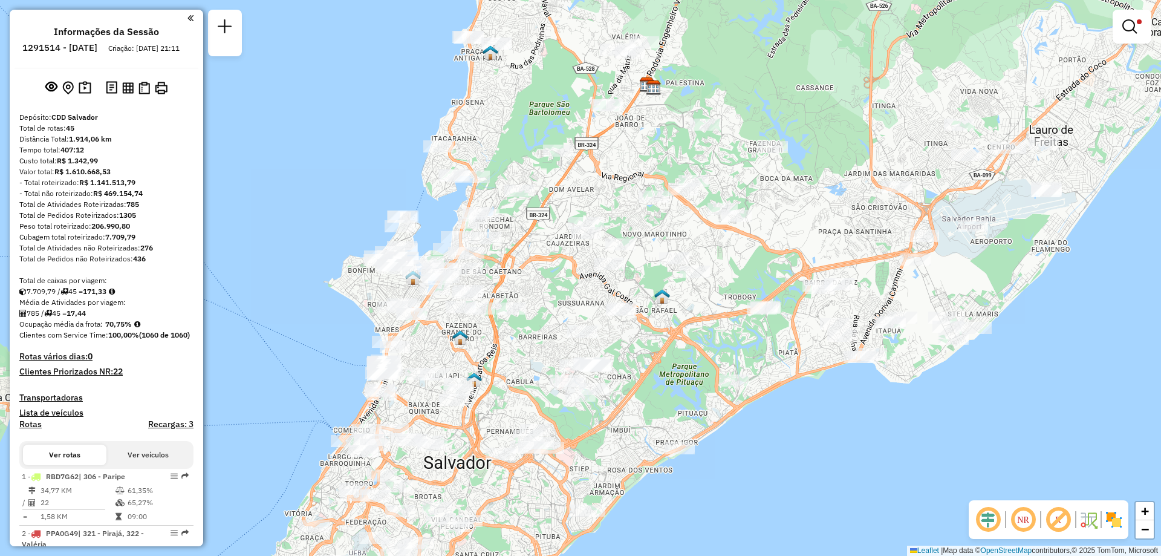
drag, startPoint x: 645, startPoint y: 406, endPoint x: 649, endPoint y: 348, distance: 57.6
click at [649, 348] on div "Limpar filtros Janela de atendimento Grade de atendimento Capacidade Transporta…" at bounding box center [580, 278] width 1161 height 556
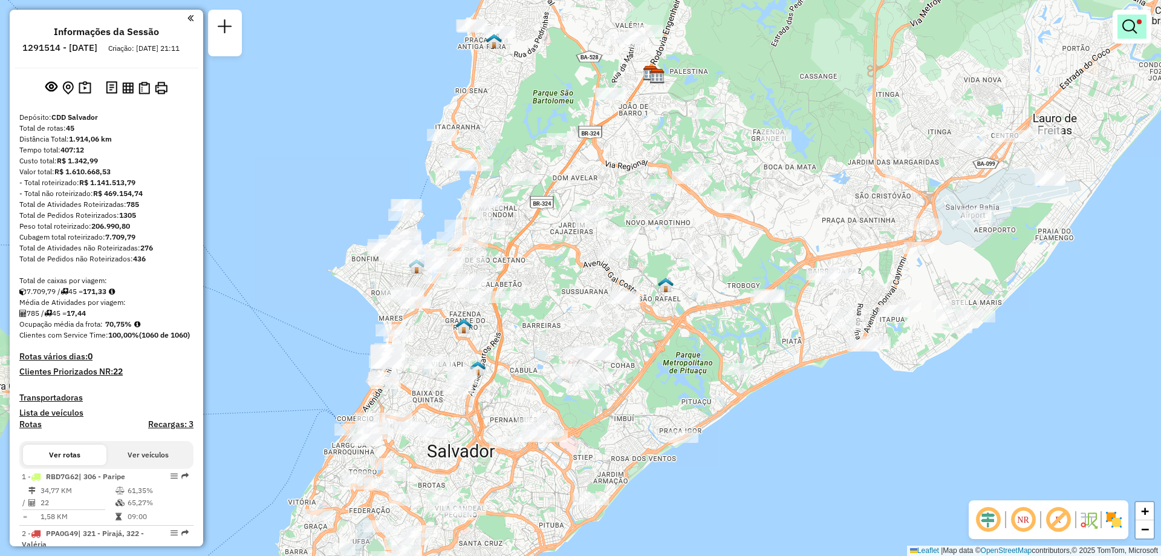
click at [1139, 28] on link at bounding box center [1132, 27] width 29 height 24
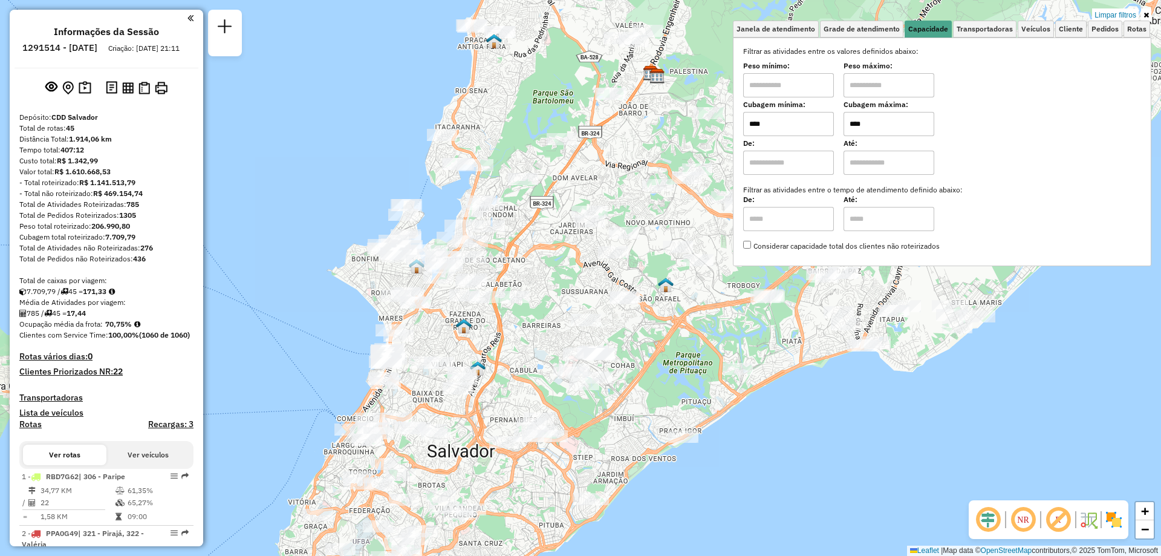
click at [857, 124] on input "****" at bounding box center [889, 124] width 91 height 24
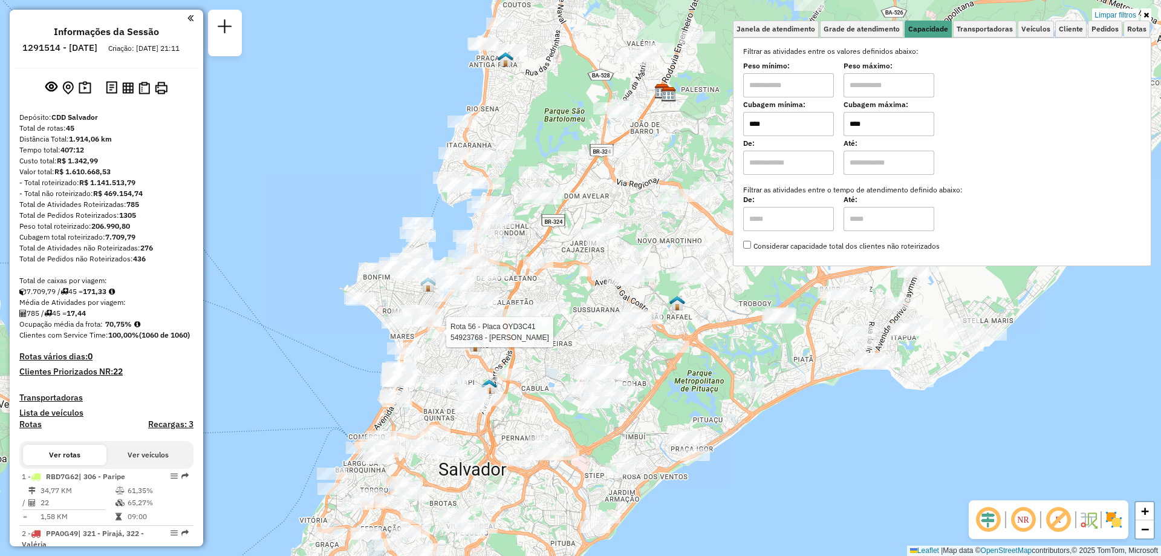
type input "****"
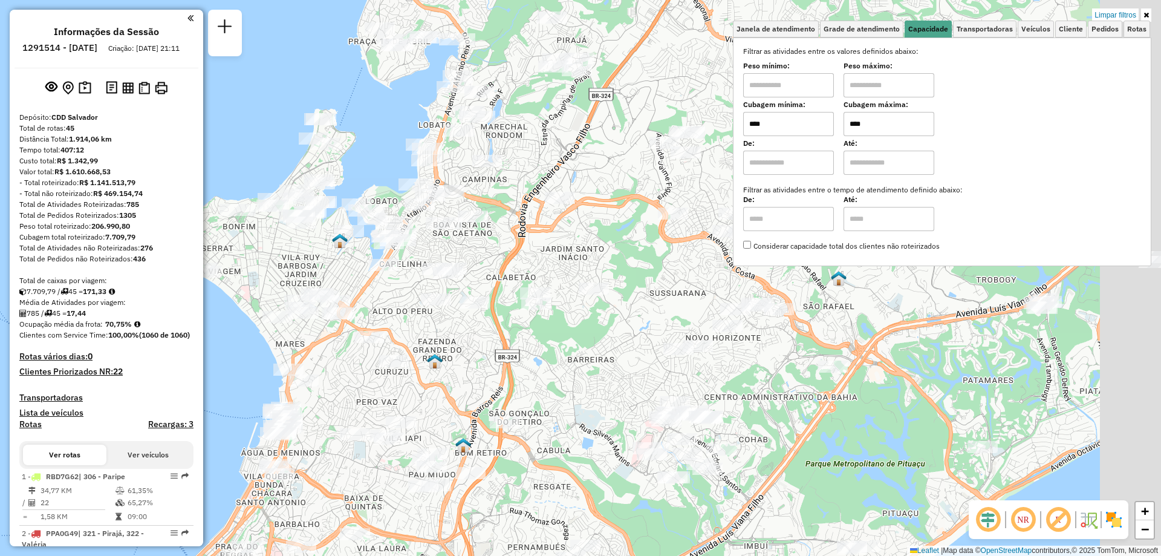
drag, startPoint x: 794, startPoint y: 464, endPoint x: 717, endPoint y: 431, distance: 84.0
click at [717, 431] on div "Limpar filtros Janela de atendimento Grade de atendimento Capacidade Transporta…" at bounding box center [580, 278] width 1161 height 556
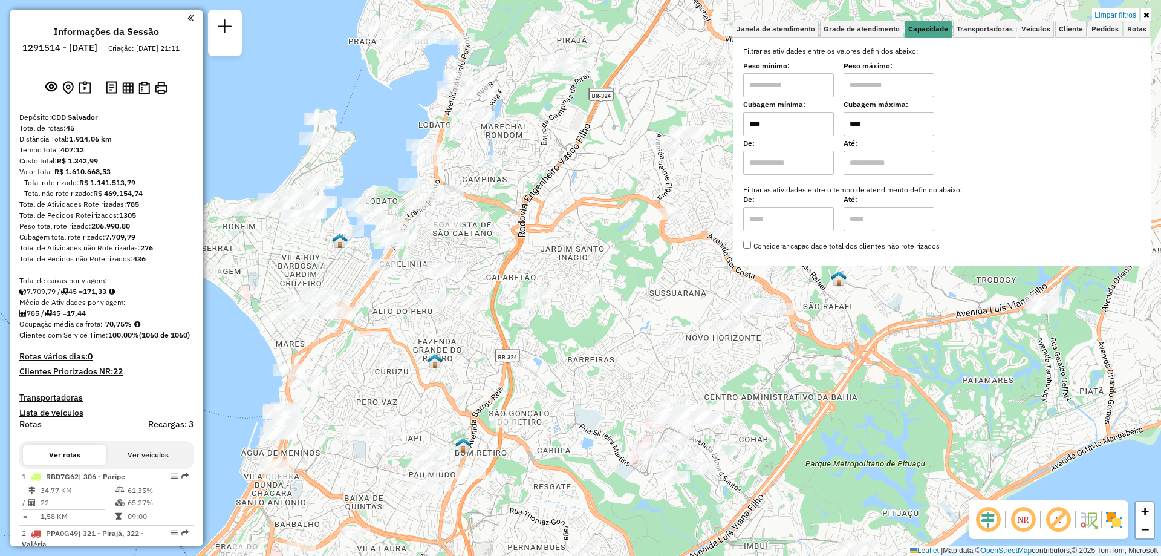
click at [1147, 11] on icon at bounding box center [1146, 14] width 5 height 7
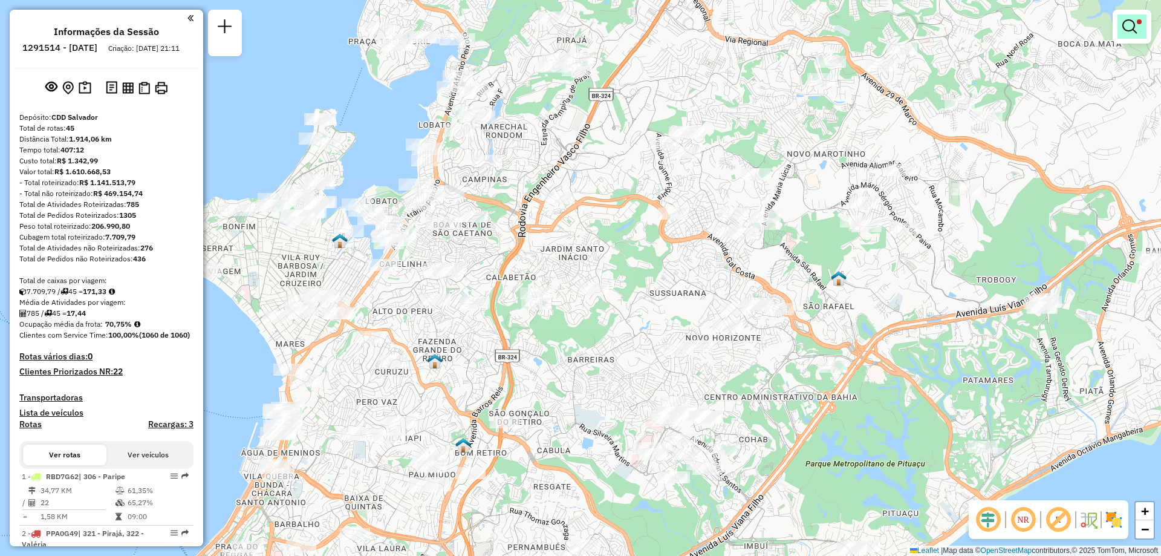
click at [1133, 27] on em at bounding box center [1130, 26] width 15 height 15
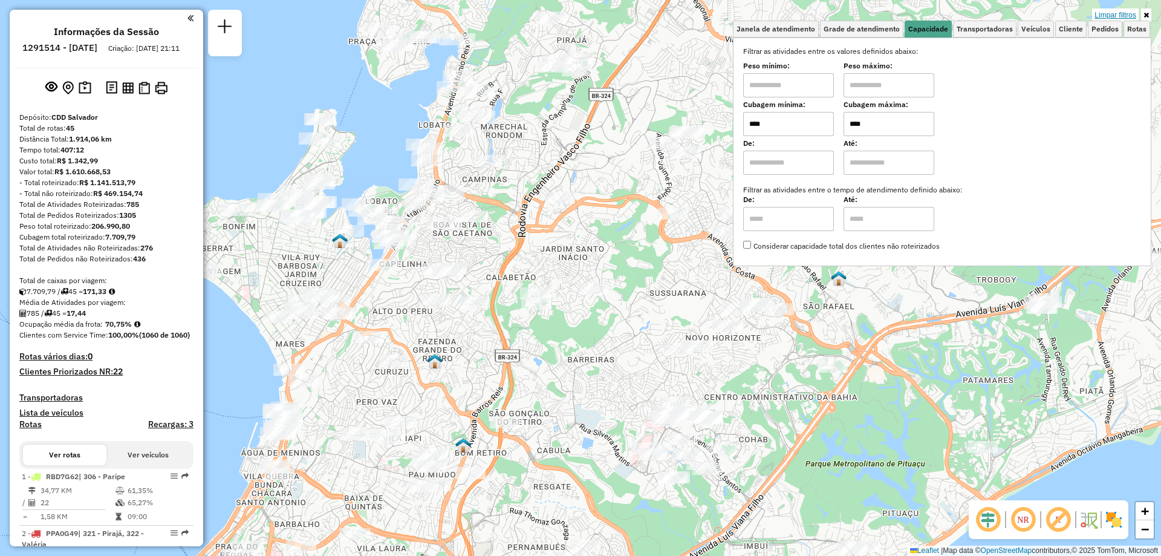
click at [1115, 15] on link "Limpar filtros" at bounding box center [1115, 14] width 47 height 13
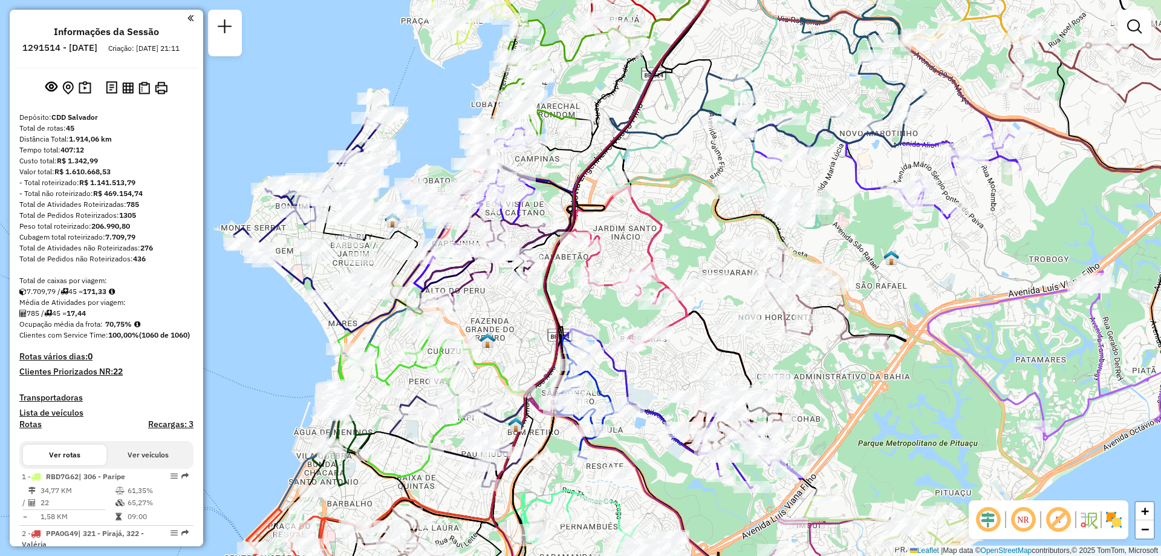
drag, startPoint x: 463, startPoint y: 389, endPoint x: 516, endPoint y: 369, distance: 57.1
click at [516, 369] on div "Janela de atendimento Grade de atendimento Capacidade Transportadoras Veículos …" at bounding box center [580, 278] width 1161 height 556
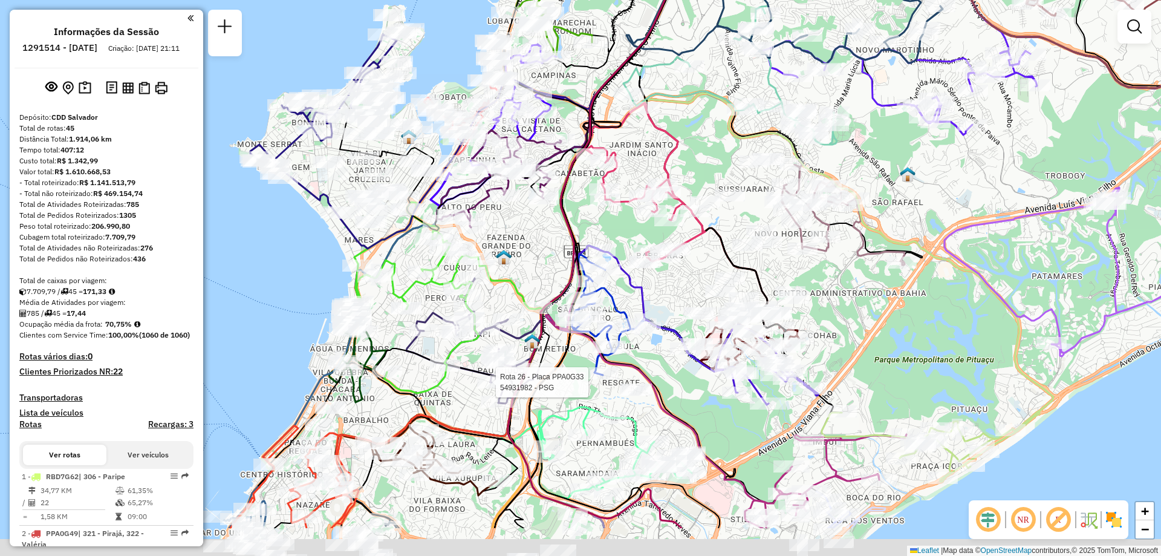
drag, startPoint x: 470, startPoint y: 474, endPoint x: 495, endPoint y: 374, distance: 103.4
click at [495, 376] on div at bounding box center [492, 382] width 30 height 12
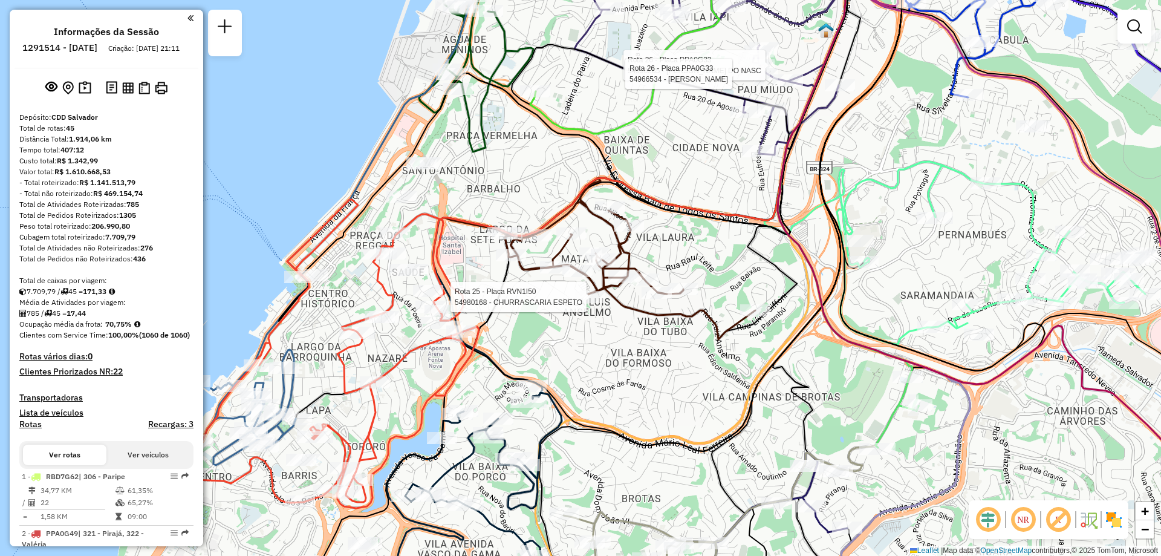
click at [419, 373] on div "Rota 26 - Placa PPA0G33 54998285 - GILVAN ALVES DO NASC Rota 26 - Placa PPA0G33…" at bounding box center [580, 278] width 1161 height 556
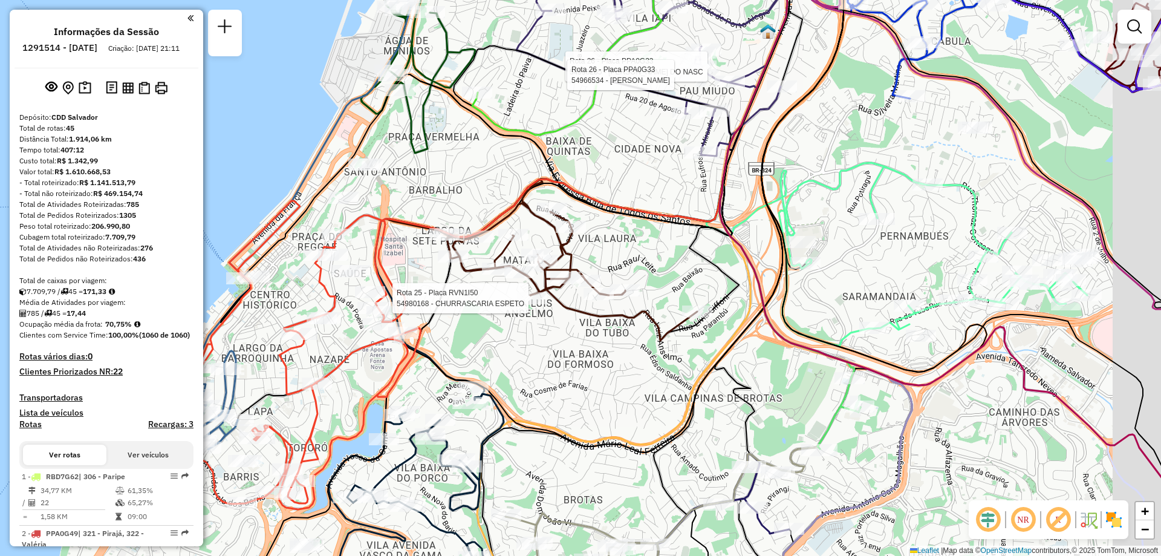
drag, startPoint x: 652, startPoint y: 408, endPoint x: 573, endPoint y: 402, distance: 78.9
click at [590, 409] on div "Rota 26 - Placa PPA0G33 54998285 - GILVAN ALVES DO NASC Rota 26 - Placa PPA0G33…" at bounding box center [580, 278] width 1161 height 556
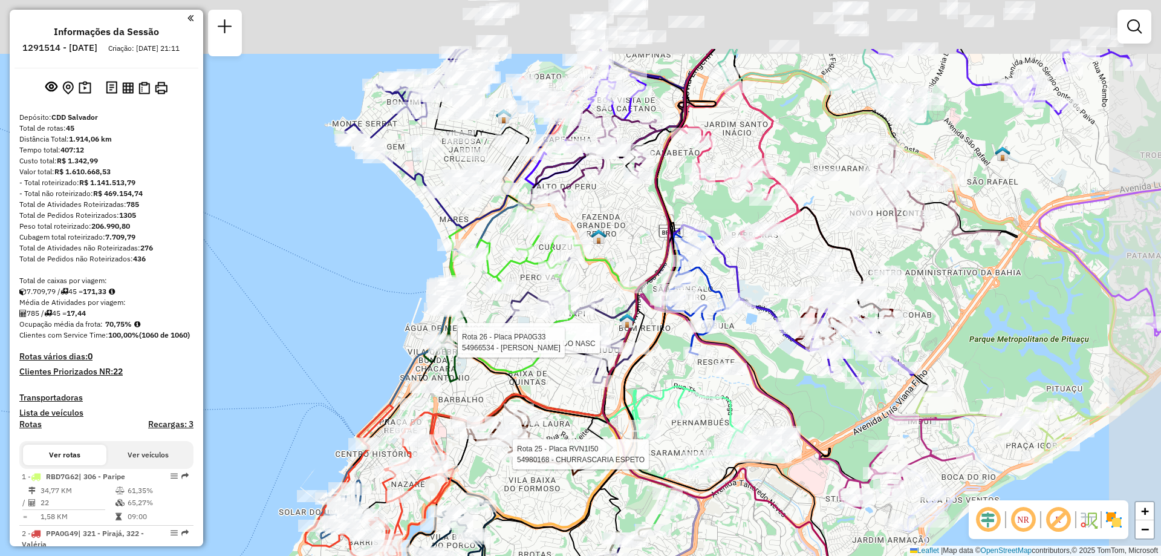
drag, startPoint x: 610, startPoint y: 289, endPoint x: 555, endPoint y: 394, distance: 118.2
click at [555, 394] on div "Rota 26 - Placa PPA0G33 54998285 - GILVAN ALVES DO NASC Rota 26 - Placa PPA0G33…" at bounding box center [580, 278] width 1161 height 556
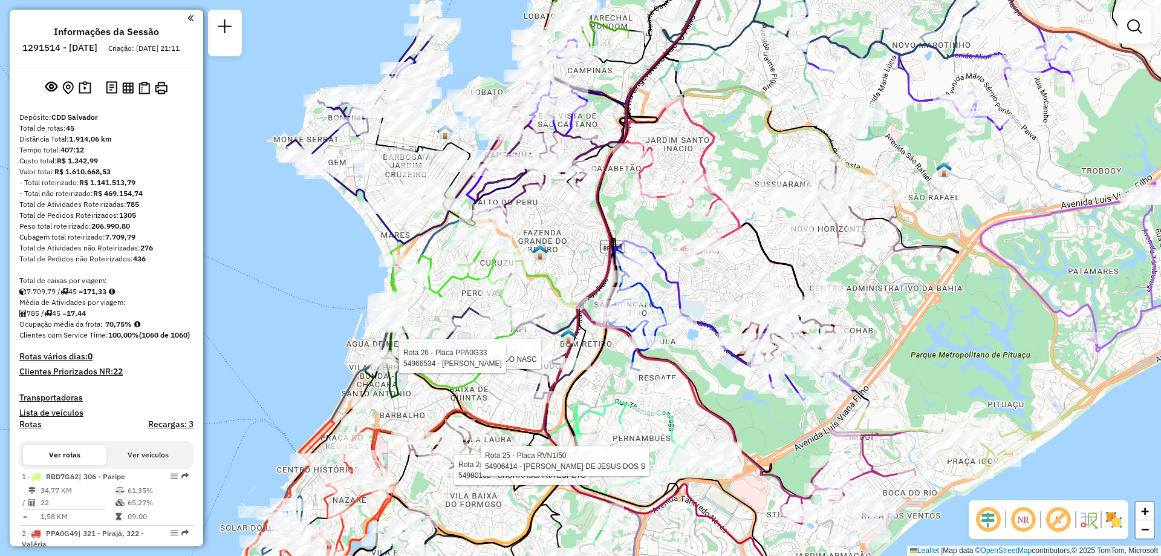
drag, startPoint x: 777, startPoint y: 286, endPoint x: 620, endPoint y: 339, distance: 165.2
click at [620, 339] on div "Rota 26 - Placa PPA0G33 54998285 - GILVAN ALVES DO NASC Rota 26 - Placa PPA0G33…" at bounding box center [580, 278] width 1161 height 556
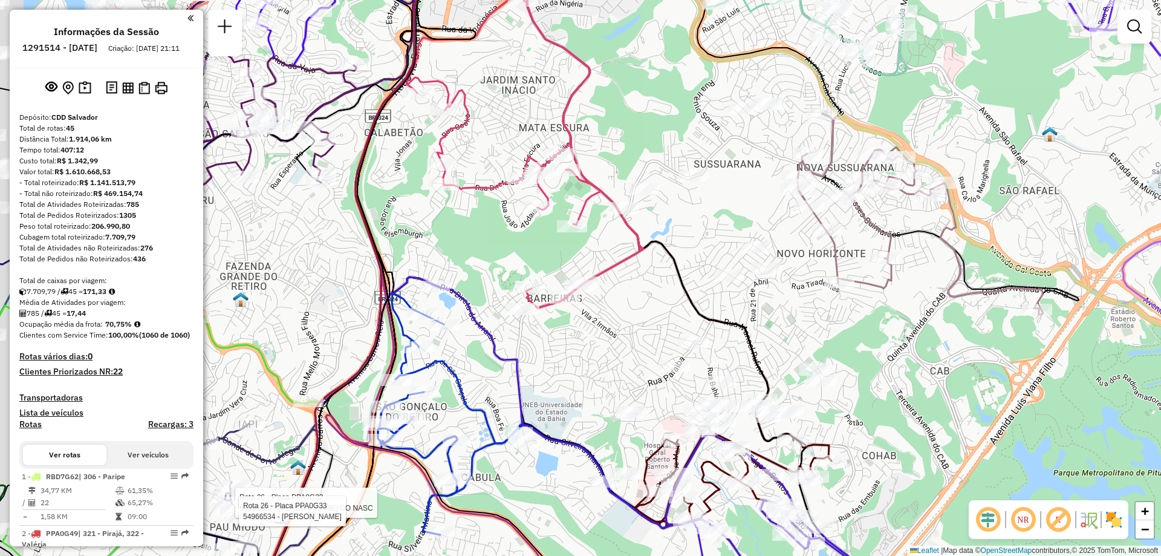
drag, startPoint x: 430, startPoint y: 202, endPoint x: 530, endPoint y: 310, distance: 147.6
click at [515, 295] on div "Rota 26 - Placa PPA0G33 54998285 - GILVAN ALVES DO NASC Rota 26 - Placa PPA0G33…" at bounding box center [580, 278] width 1161 height 556
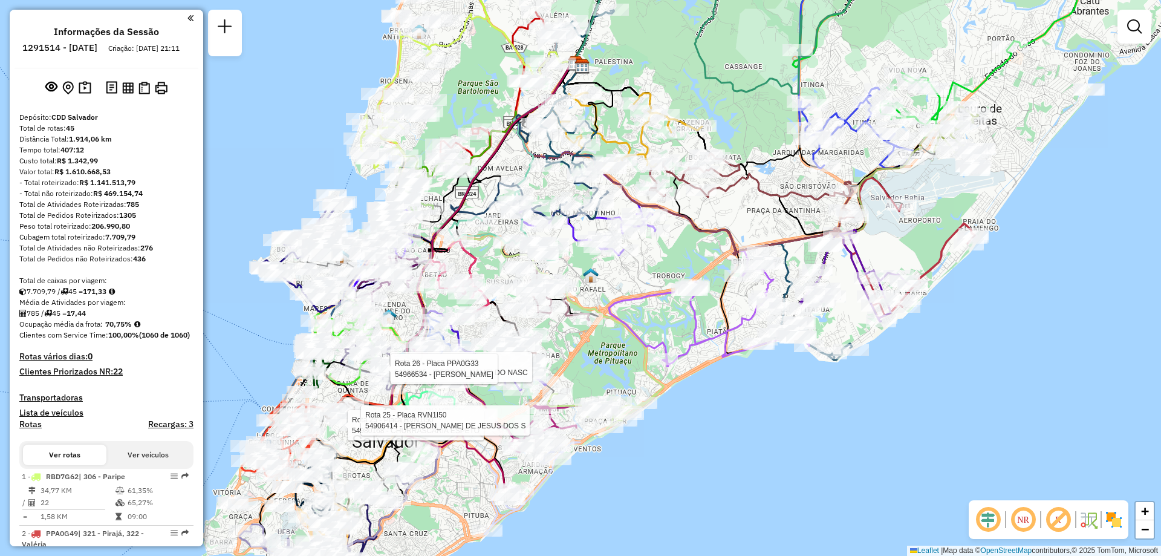
click at [187, 20] on em at bounding box center [190, 18] width 6 height 11
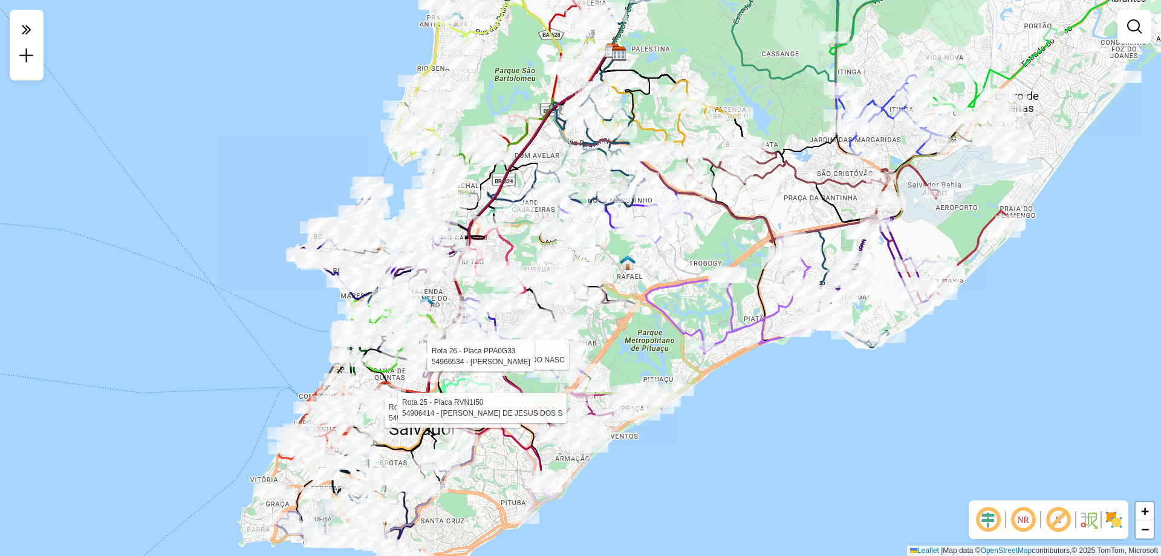
drag, startPoint x: 566, startPoint y: 349, endPoint x: 613, endPoint y: 332, distance: 50.1
click at [613, 332] on div "Rota 26 - Placa PPA0G33 54998285 - GILVAN ALVES DO NASC Rota 26 - Placa PPA0G33…" at bounding box center [580, 278] width 1161 height 556
